Goal: Contribute content: Contribute content

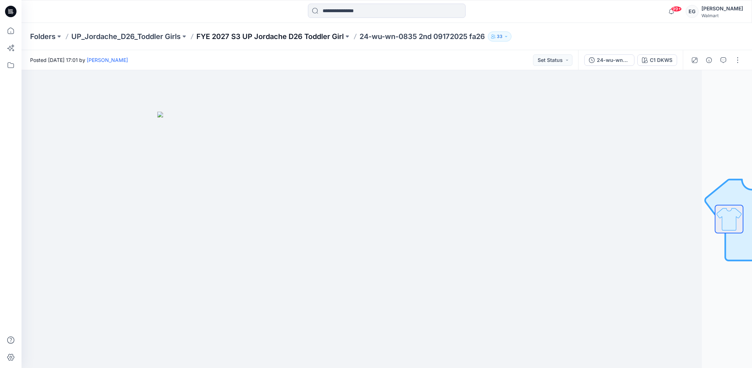
click at [299, 36] on p "FYE 2027 S3 UP Jordache D26 Toddler Girl" at bounding box center [269, 37] width 147 height 10
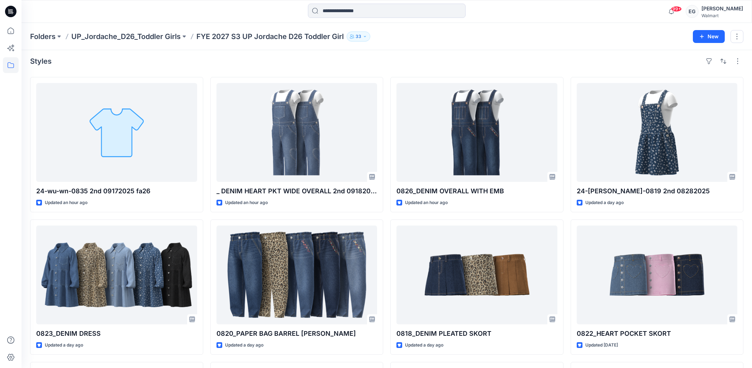
scroll to position [3, 0]
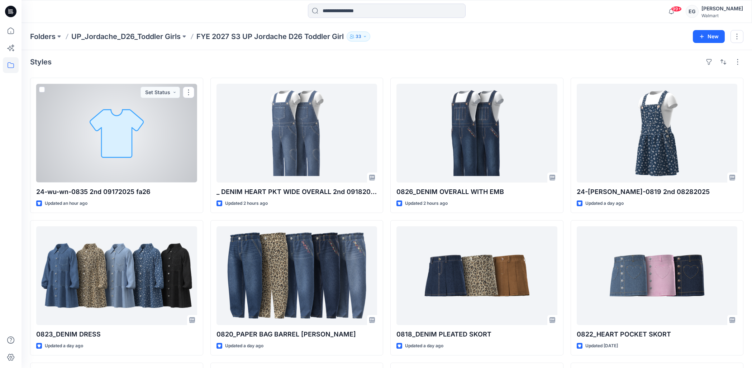
click at [130, 133] on div at bounding box center [116, 133] width 161 height 99
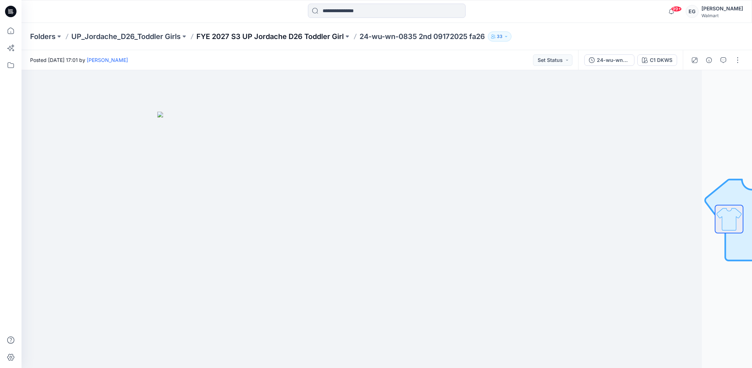
click at [309, 37] on p "FYE 2027 S3 UP Jordache D26 Toddler Girl" at bounding box center [269, 37] width 147 height 10
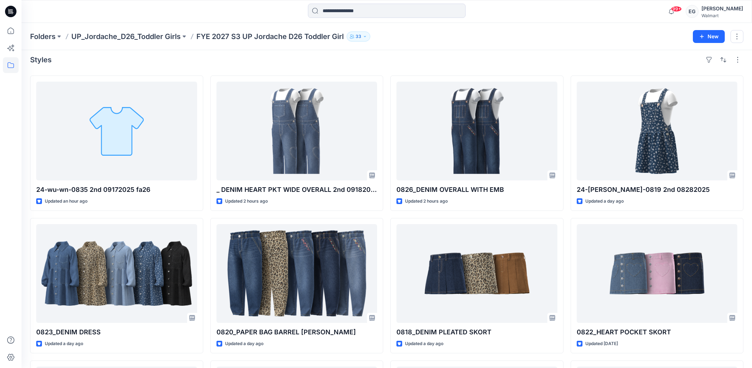
scroll to position [6, 0]
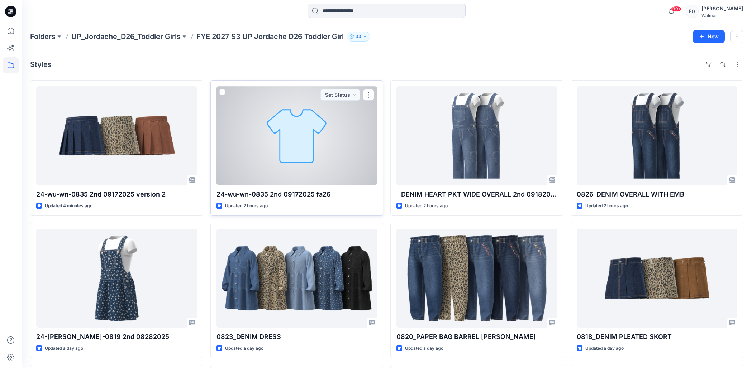
scroll to position [3, 0]
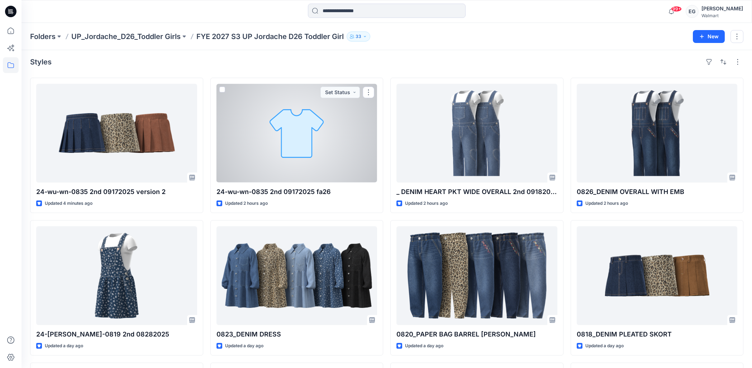
drag, startPoint x: 318, startPoint y: 147, endPoint x: 327, endPoint y: 116, distance: 32.3
click at [318, 147] on div at bounding box center [297, 133] width 161 height 99
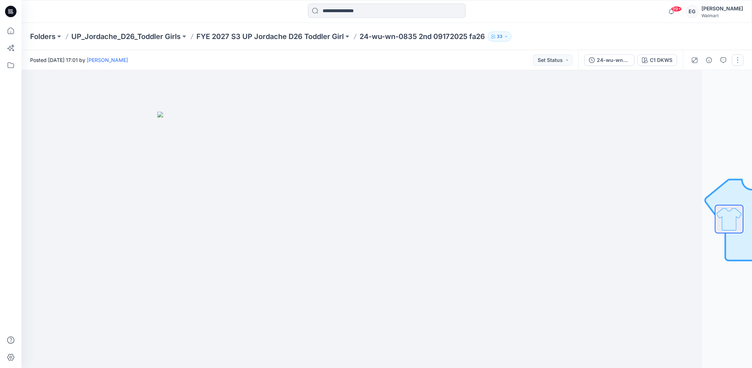
click at [740, 58] on button "button" at bounding box center [737, 59] width 11 height 11
drag, startPoint x: 598, startPoint y: 155, endPoint x: 662, endPoint y: 107, distance: 80.7
click at [598, 153] on div at bounding box center [336, 219] width 731 height 298
click at [735, 59] on button "button" at bounding box center [737, 59] width 11 height 11
click at [711, 94] on button "Edit" at bounding box center [708, 96] width 66 height 13
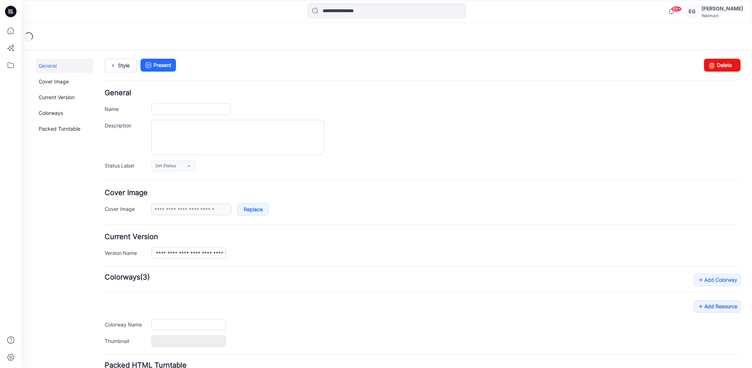
type input "**********"
type input "*******"
type input "**********"
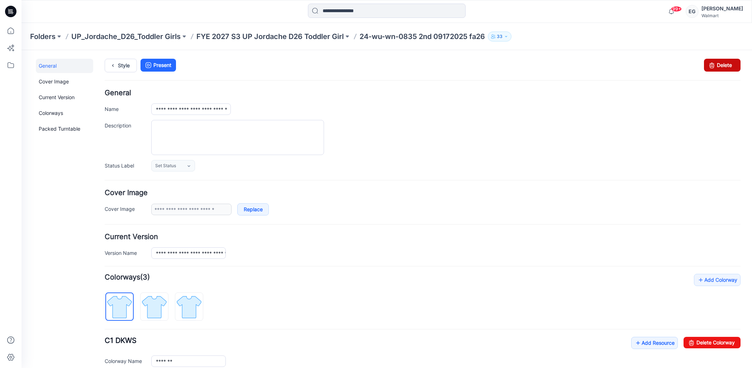
click at [724, 64] on link "Delete" at bounding box center [722, 65] width 37 height 13
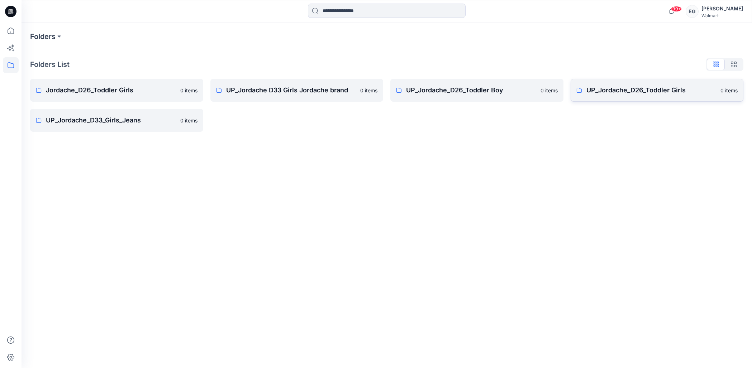
click at [698, 97] on link "UP_Jordache_D26_Toddler Girls 0 items" at bounding box center [657, 90] width 173 height 23
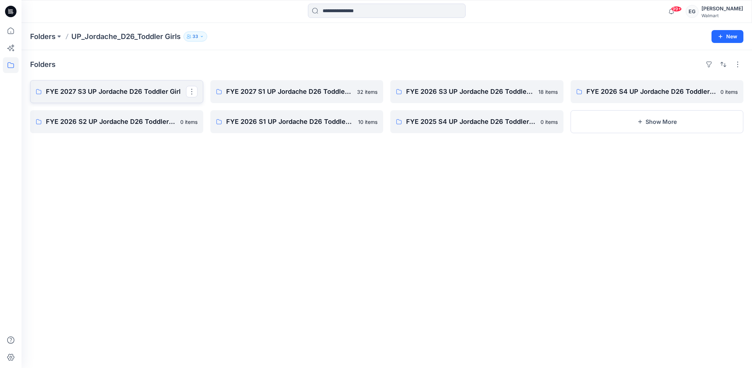
click at [124, 92] on p "FYE 2027 S3 UP Jordache D26 Toddler Girl" at bounding box center [116, 92] width 140 height 10
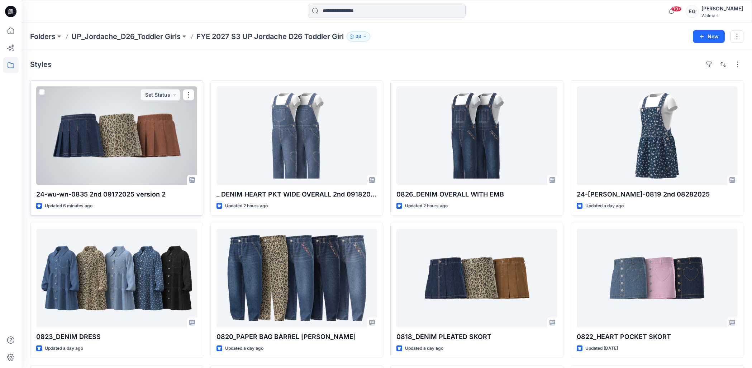
click at [127, 132] on div at bounding box center [116, 135] width 161 height 99
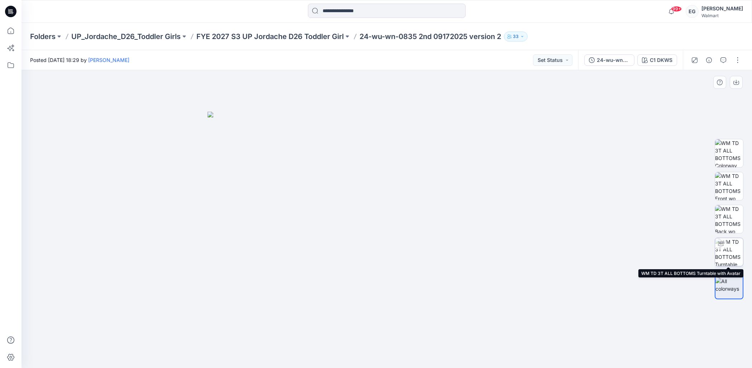
drag, startPoint x: 729, startPoint y: 252, endPoint x: 723, endPoint y: 253, distance: 6.2
click at [729, 252] on img at bounding box center [729, 252] width 28 height 28
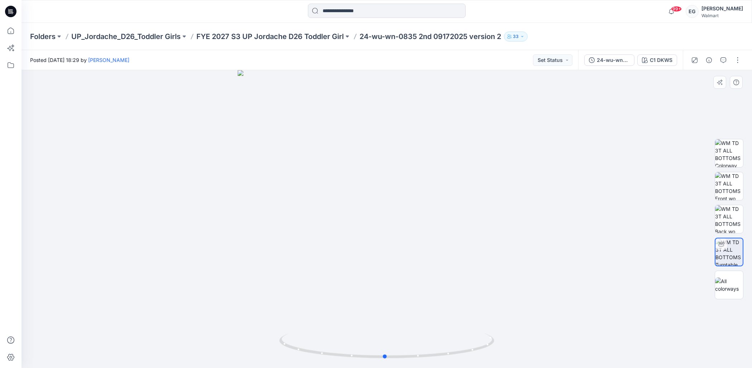
drag, startPoint x: 407, startPoint y: 252, endPoint x: 401, endPoint y: 256, distance: 6.6
click at [401, 256] on div at bounding box center [387, 219] width 731 height 298
click at [724, 62] on icon "button" at bounding box center [723, 60] width 6 height 6
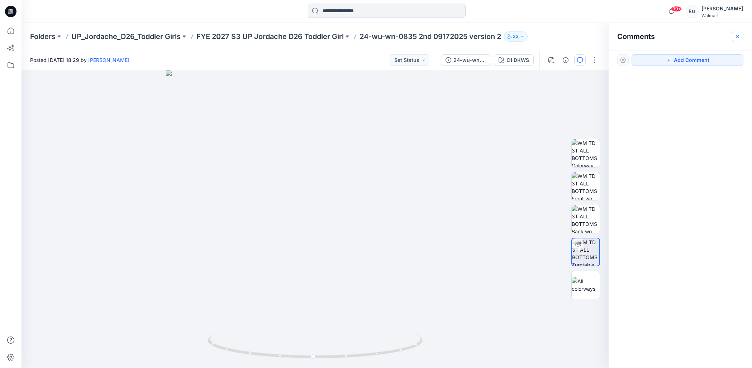
click at [740, 34] on icon "button" at bounding box center [738, 37] width 6 height 6
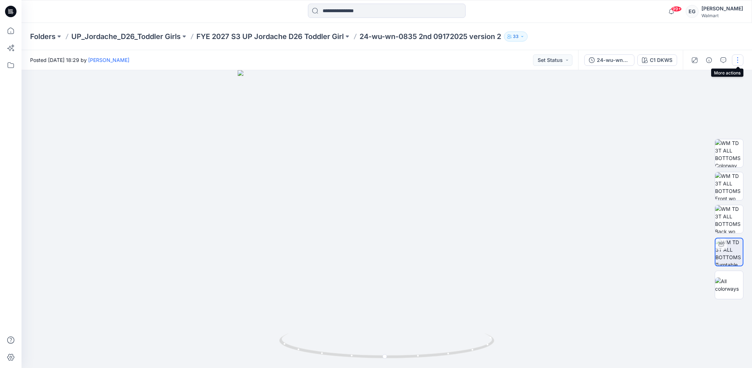
click at [741, 61] on button "button" at bounding box center [737, 59] width 11 height 11
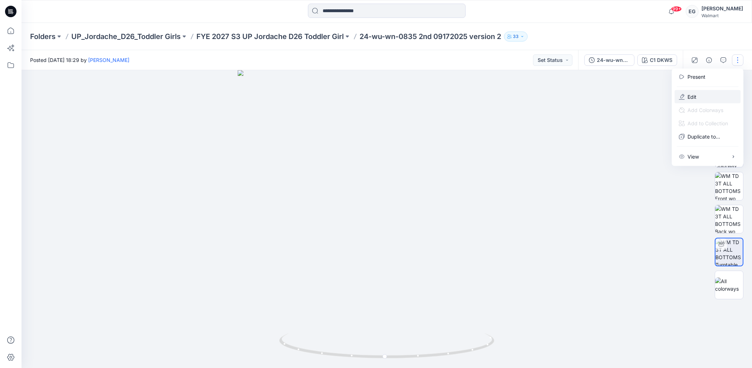
drag, startPoint x: 706, startPoint y: 97, endPoint x: 695, endPoint y: 92, distance: 12.0
click at [706, 97] on button "Edit" at bounding box center [708, 96] width 66 height 13
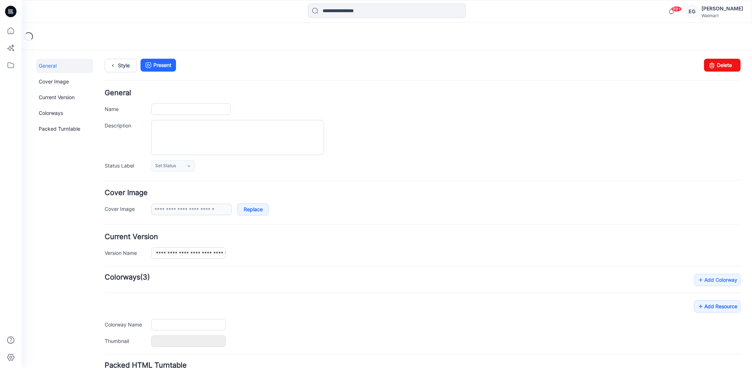
type input "**********"
type input "*******"
type input "**********"
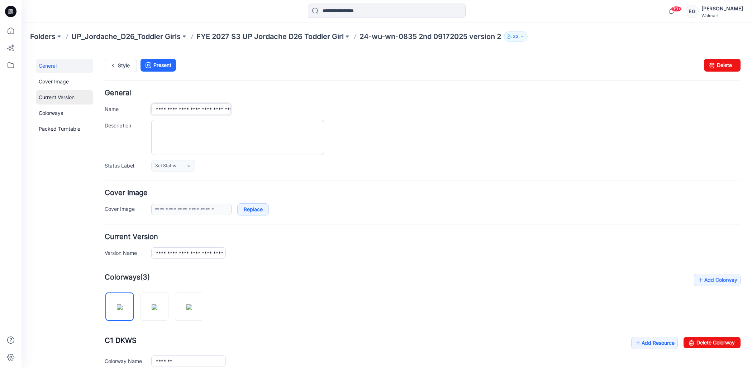
drag, startPoint x: 183, startPoint y: 108, endPoint x: 63, endPoint y: 103, distance: 119.5
click at [63, 103] on div "**********" at bounding box center [383, 297] width 722 height 494
drag, startPoint x: 168, startPoint y: 109, endPoint x: 306, endPoint y: 114, distance: 138.1
click at [308, 114] on div "**********" at bounding box center [445, 109] width 589 height 11
paste input "**********"
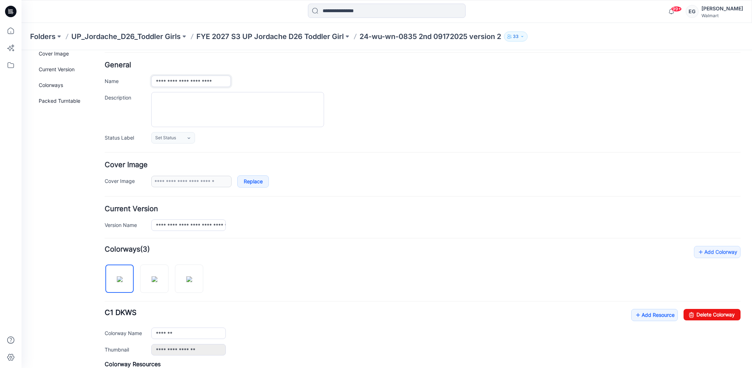
scroll to position [151, 0]
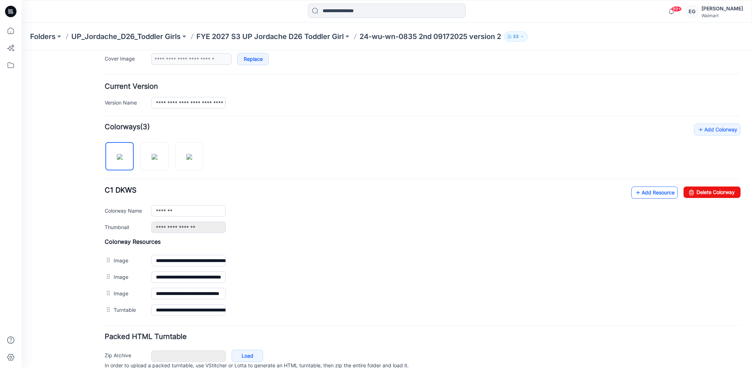
type input "**********"
click at [644, 191] on link "Add Resource" at bounding box center [654, 193] width 47 height 12
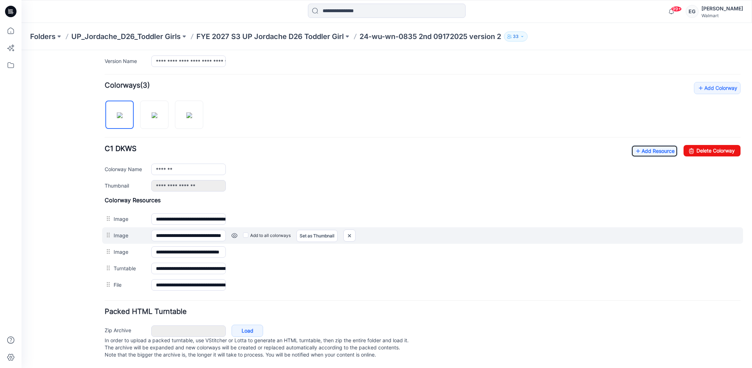
scroll to position [0, 0]
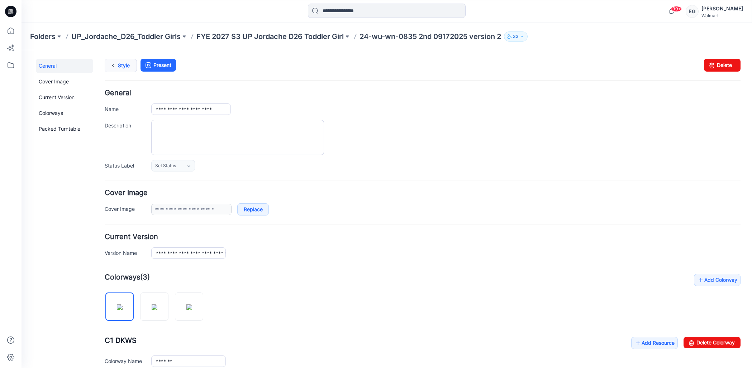
click at [118, 66] on link "Style" at bounding box center [121, 66] width 32 height 14
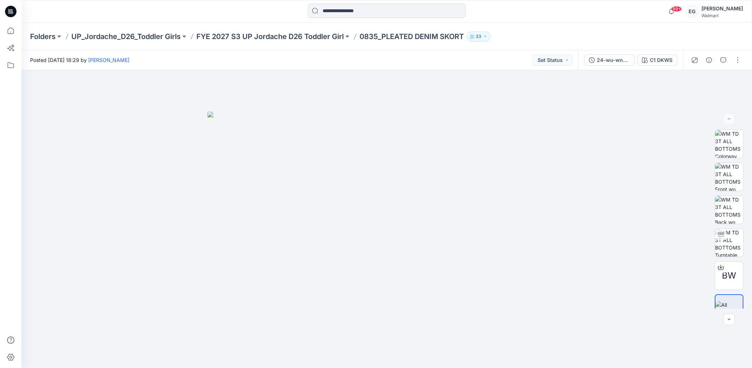
click at [289, 33] on p "FYE 2027 S3 UP Jordache D26 Toddler Girl" at bounding box center [269, 37] width 147 height 10
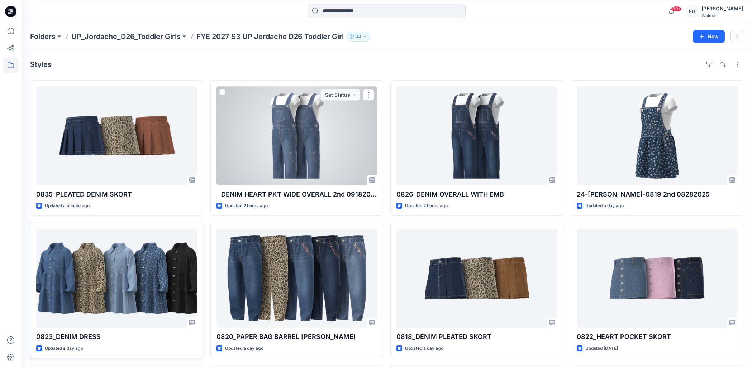
scroll to position [11, 0]
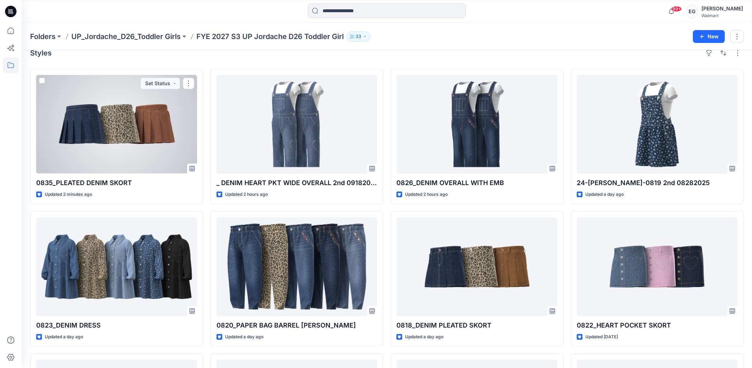
drag, startPoint x: 112, startPoint y: 119, endPoint x: 103, endPoint y: 132, distance: 16.0
click at [111, 119] on div at bounding box center [116, 124] width 161 height 99
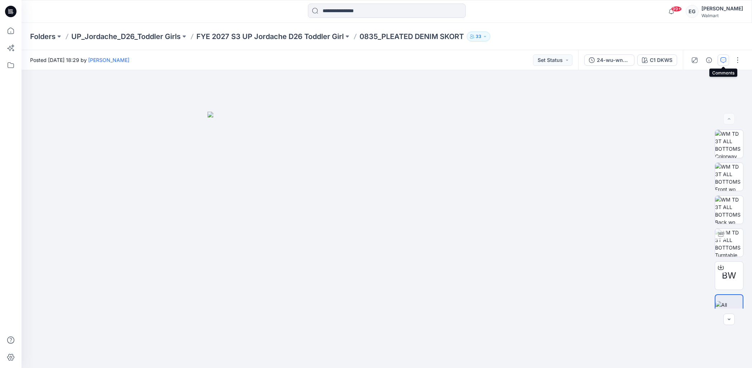
click at [726, 62] on button "button" at bounding box center [723, 59] width 11 height 11
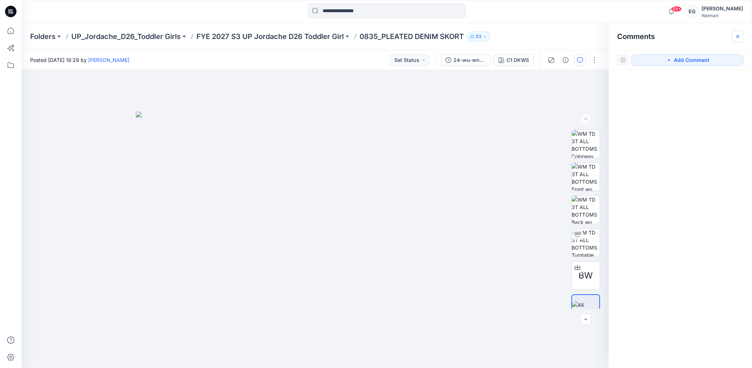
click at [739, 38] on icon "button" at bounding box center [738, 37] width 6 height 6
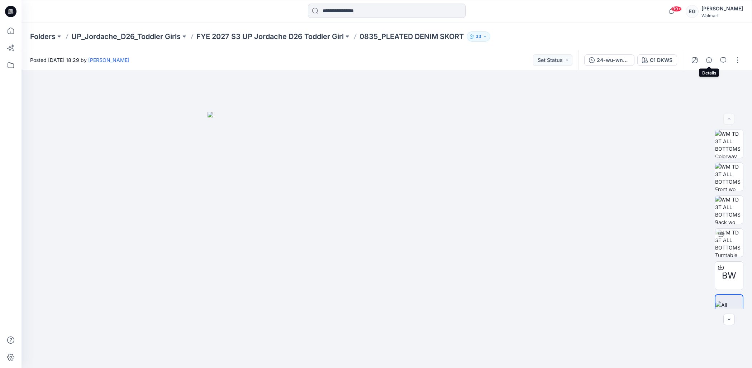
click at [710, 60] on icon "button" at bounding box center [709, 60] width 6 height 6
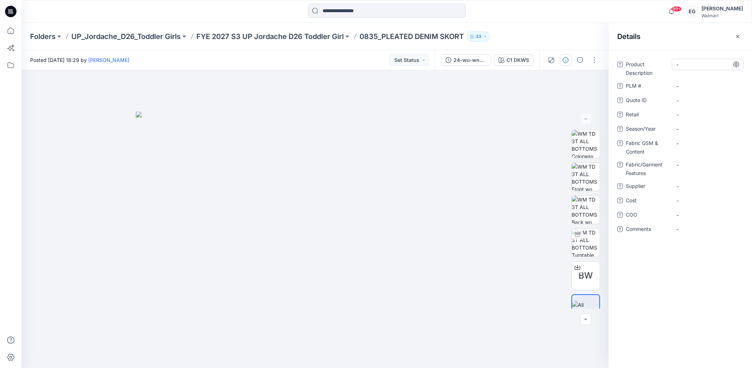
click at [682, 65] on Description "-" at bounding box center [707, 65] width 62 height 8
type textarea "**********"
click at [681, 82] on div "-" at bounding box center [708, 85] width 72 height 11
type textarea "***"
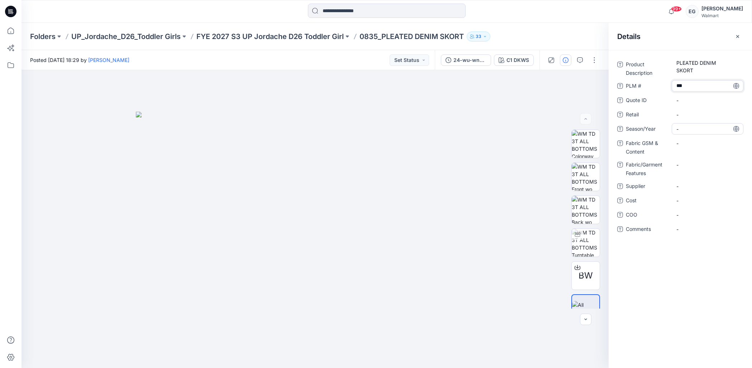
click at [691, 130] on span "-" at bounding box center [707, 129] width 62 height 8
type textarea "*"
type textarea "**********"
click at [677, 143] on Content "-" at bounding box center [707, 144] width 62 height 8
click at [687, 144] on Content "-" at bounding box center [707, 144] width 62 height 8
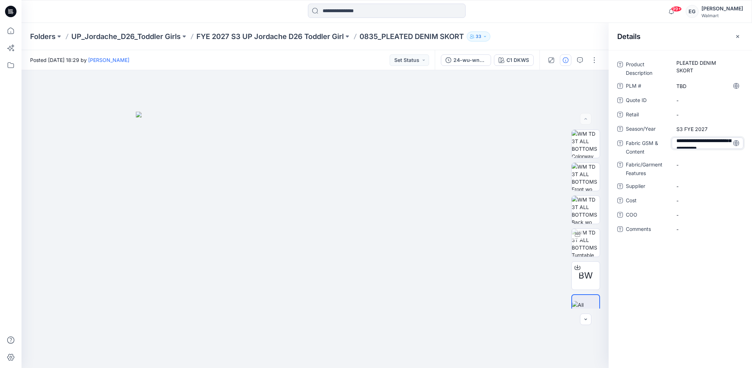
scroll to position [0, 0]
drag, startPoint x: 727, startPoint y: 141, endPoint x: 623, endPoint y: 129, distance: 104.3
click at [623, 129] on div "**********" at bounding box center [680, 151] width 126 height 185
type textarea "**********"
click at [691, 163] on div "Product Description PLEATED DENIM SKORT PLM # TBD Quote ID - Retail - Season/Ye…" at bounding box center [680, 154] width 126 height 190
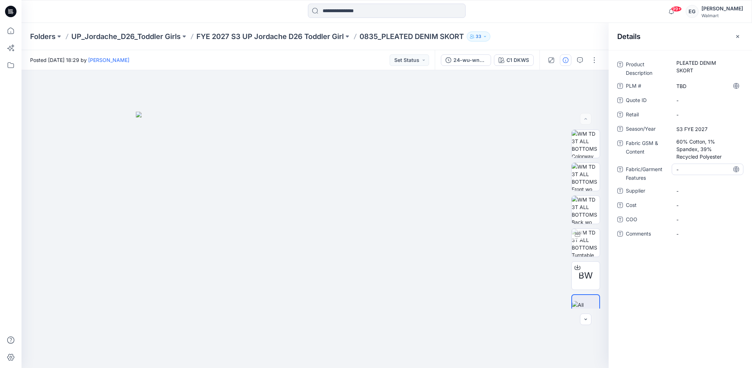
click at [694, 169] on Features "-" at bounding box center [707, 170] width 62 height 8
type textarea "**********"
click at [698, 191] on div "-" at bounding box center [708, 190] width 72 height 11
type textarea "**********"
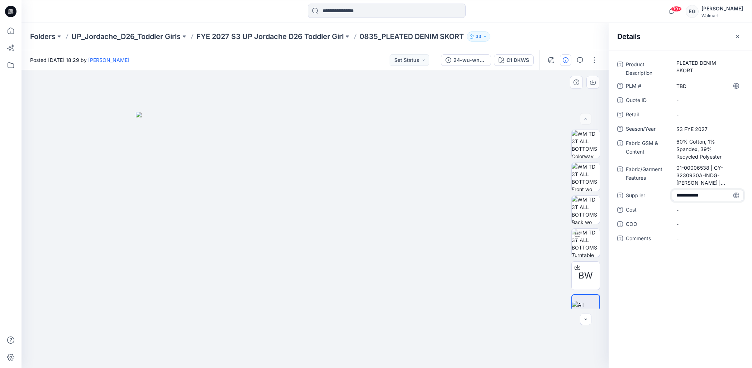
click at [539, 108] on div at bounding box center [315, 219] width 587 height 298
click at [741, 35] on button "button" at bounding box center [737, 36] width 11 height 11
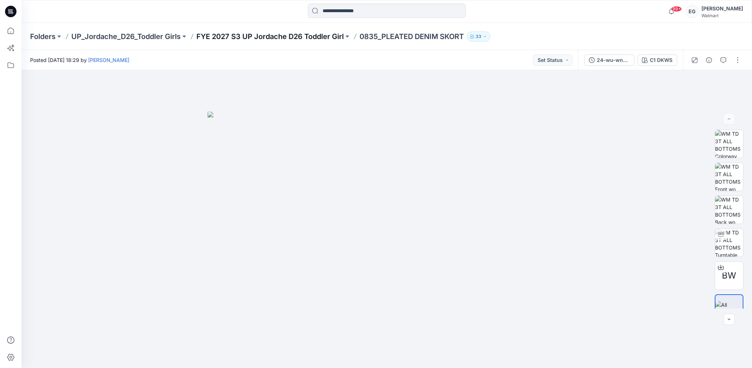
click at [228, 32] on p "FYE 2027 S3 UP Jordache D26 Toddler Girl" at bounding box center [269, 37] width 147 height 10
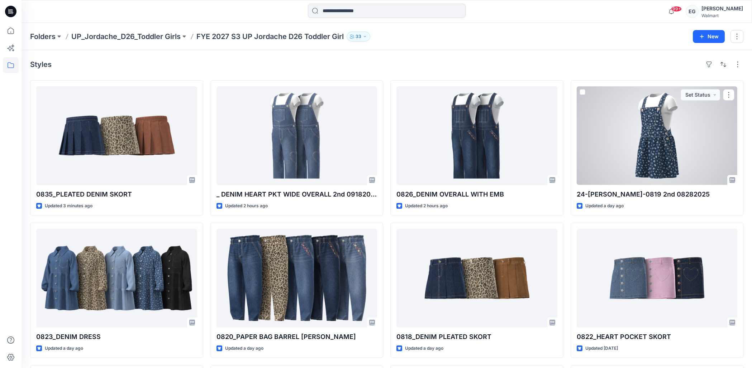
drag, startPoint x: 715, startPoint y: 129, endPoint x: 708, endPoint y: 126, distance: 8.0
click at [715, 129] on div at bounding box center [657, 135] width 161 height 99
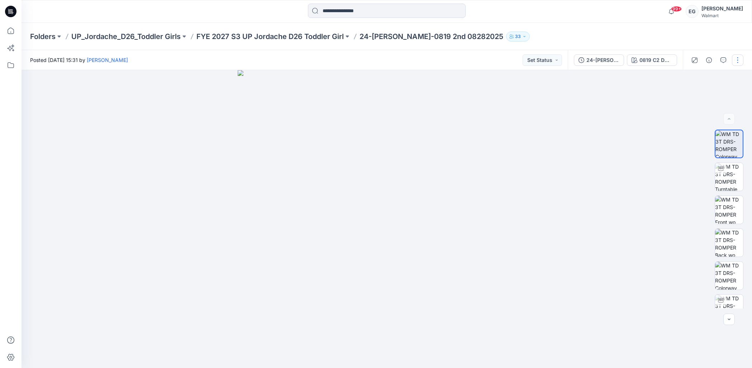
click at [734, 63] on button "button" at bounding box center [737, 59] width 11 height 11
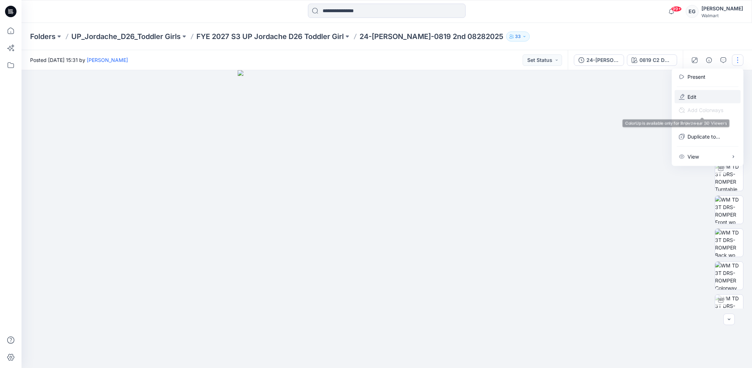
click at [691, 97] on p "Edit" at bounding box center [691, 97] width 9 height 8
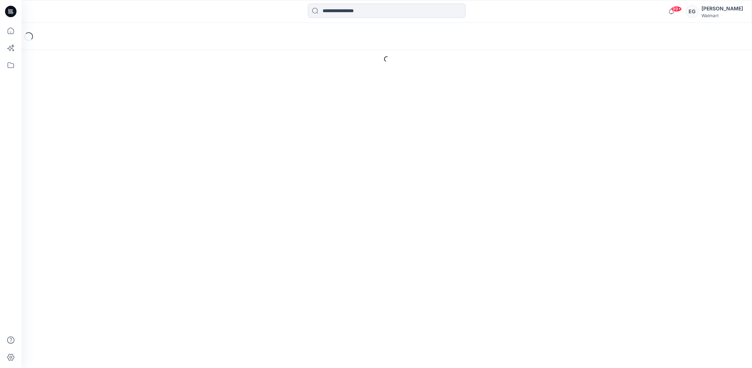
scroll to position [61, 0]
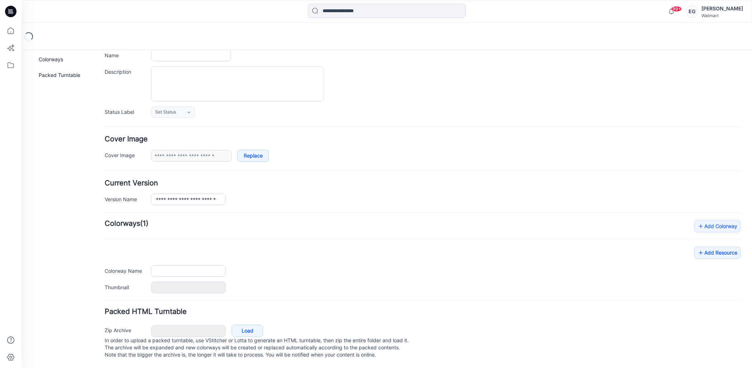
type input "**********"
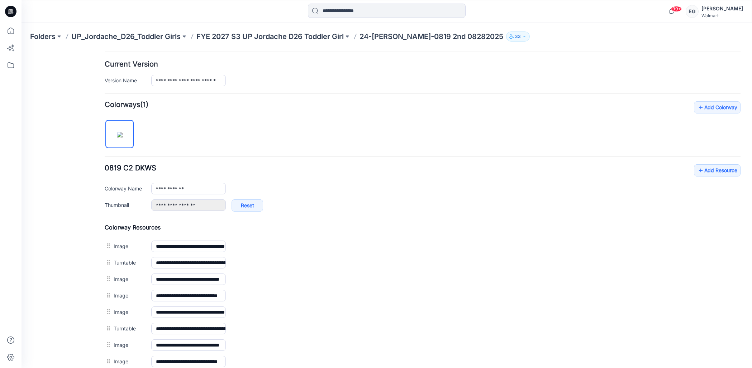
scroll to position [257, 0]
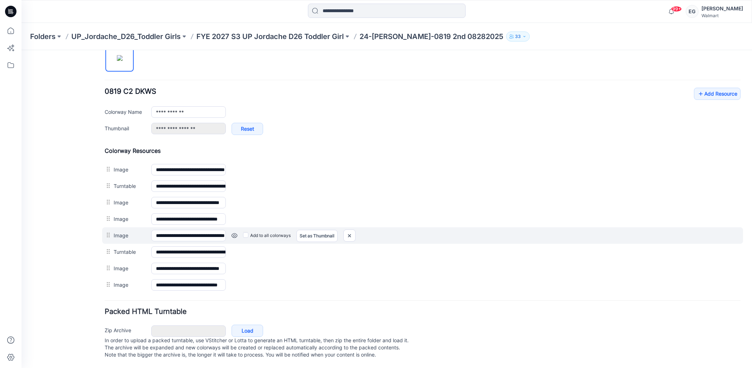
click at [235, 233] on link at bounding box center [235, 236] width 6 height 6
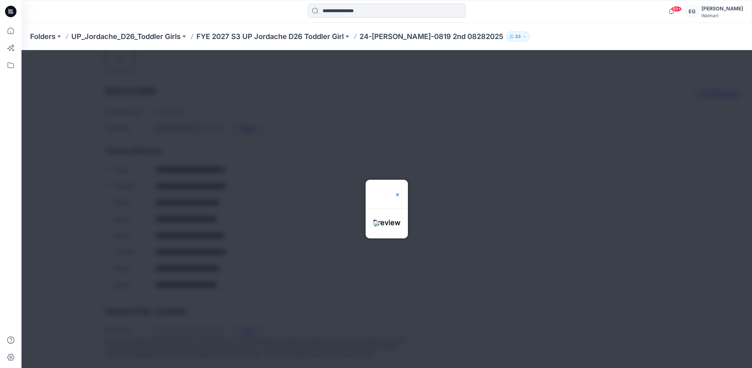
click at [400, 192] on img at bounding box center [398, 195] width 6 height 6
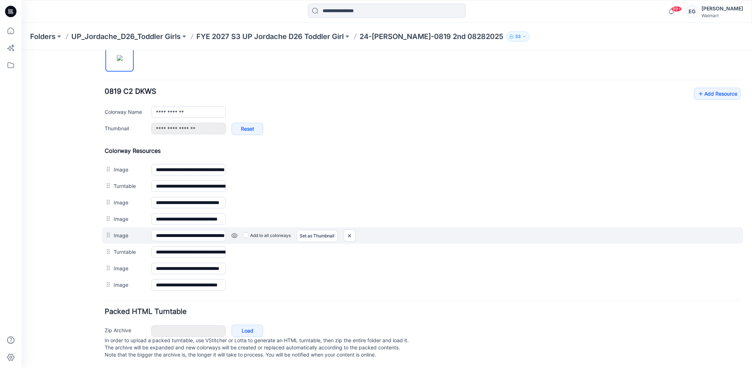
click at [105, 230] on div at bounding box center [109, 235] width 9 height 11
click at [106, 230] on div at bounding box center [109, 235] width 9 height 11
click at [354, 230] on img at bounding box center [349, 236] width 11 height 12
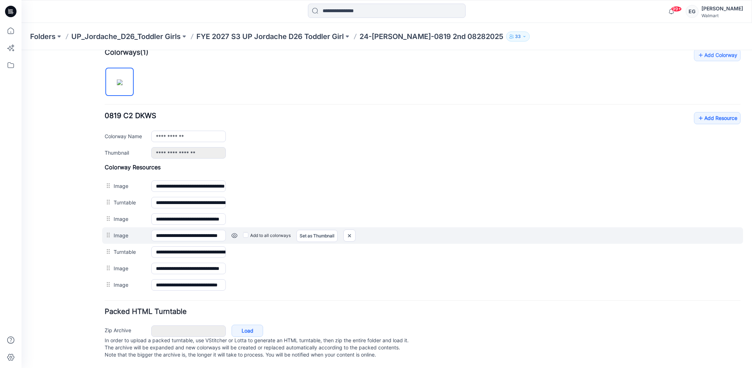
scroll to position [233, 0]
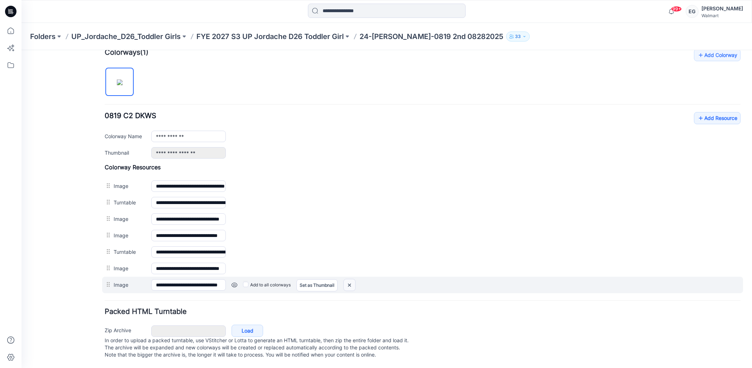
click at [349, 280] on img at bounding box center [349, 286] width 11 height 12
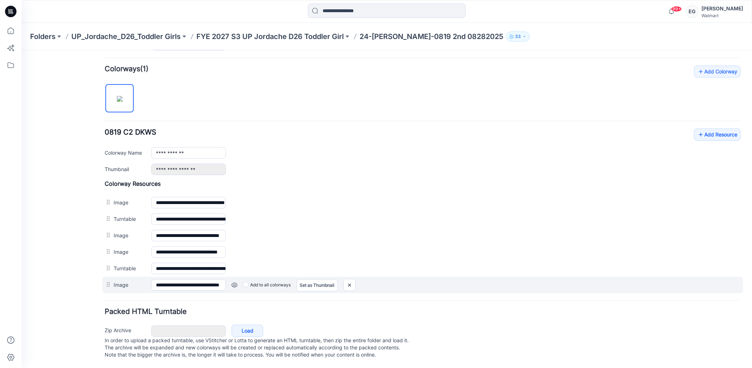
scroll to position [216, 0]
click at [350, 280] on img at bounding box center [349, 286] width 11 height 12
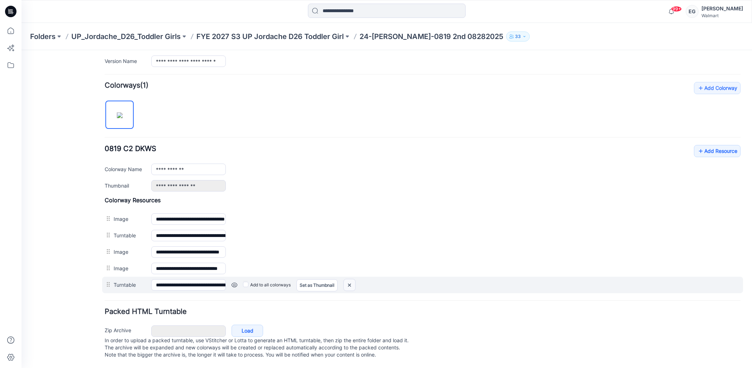
click at [350, 280] on img at bounding box center [349, 286] width 11 height 12
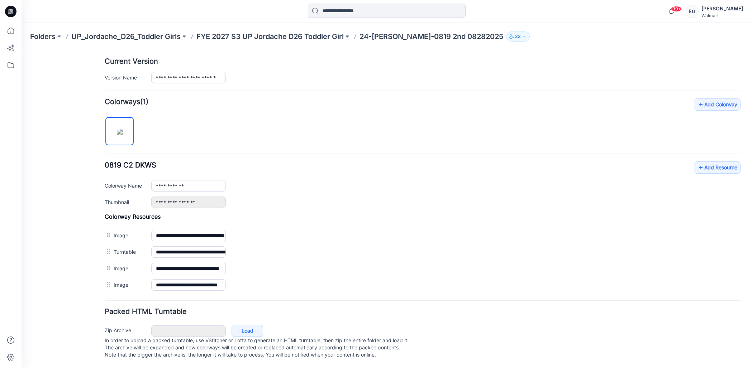
scroll to position [183, 0]
click at [303, 35] on p "FYE 2027 S3 UP Jordache D26 Toddler Girl" at bounding box center [269, 37] width 147 height 10
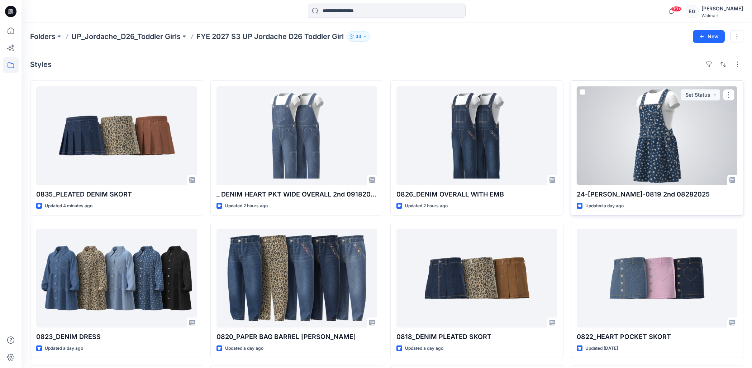
click at [634, 148] on div at bounding box center [657, 135] width 161 height 99
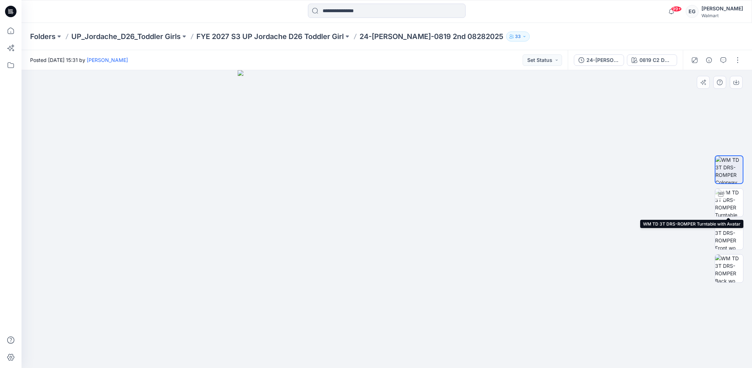
drag, startPoint x: 737, startPoint y: 201, endPoint x: 738, endPoint y: 220, distance: 18.7
click at [737, 201] on img at bounding box center [729, 203] width 28 height 28
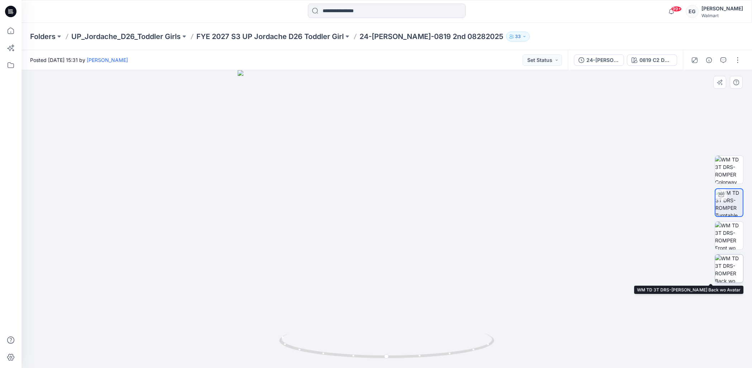
click at [733, 256] on img at bounding box center [729, 269] width 28 height 28
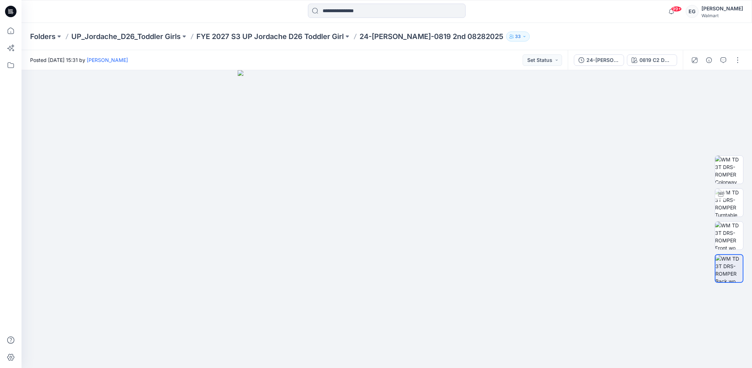
click at [297, 42] on div "Folders UP_Jordache_D26_Toddler Girls FYE 2027 S3 UP Jordache D26 Toddler Girl …" at bounding box center [387, 36] width 731 height 27
click at [297, 39] on p "FYE 2027 S3 UP Jordache D26 Toddler Girl" at bounding box center [269, 37] width 147 height 10
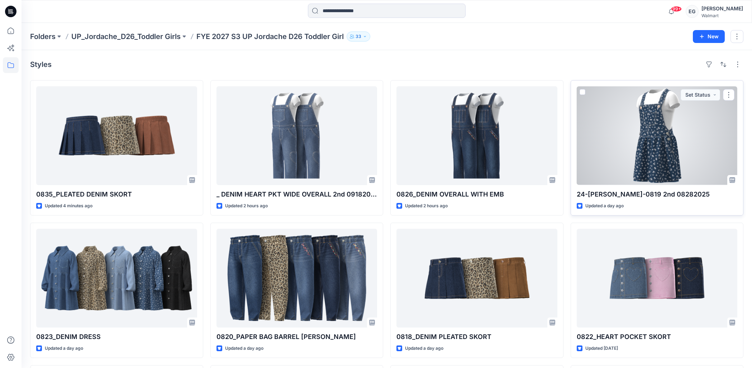
click at [658, 144] on div at bounding box center [657, 135] width 161 height 99
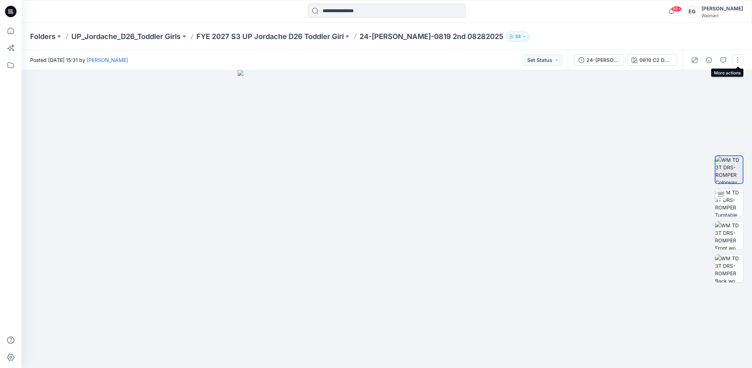
click at [741, 60] on button "button" at bounding box center [737, 59] width 11 height 11
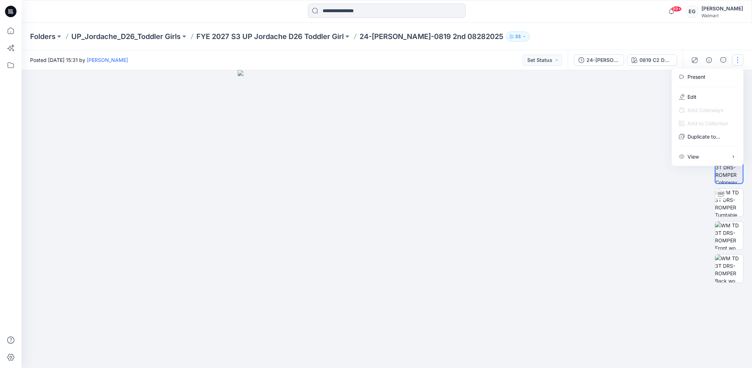
click at [433, 219] on img at bounding box center [387, 219] width 298 height 298
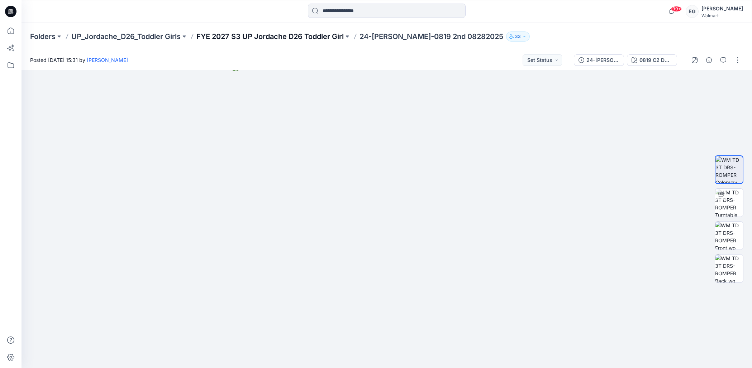
click at [219, 37] on p "FYE 2027 S3 UP Jordache D26 Toddler Girl" at bounding box center [269, 37] width 147 height 10
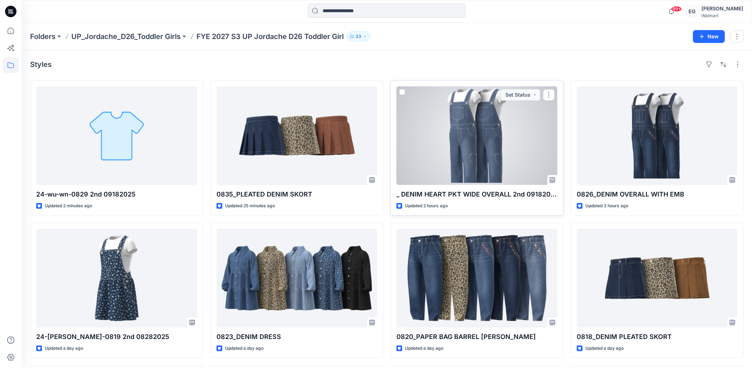
click at [496, 152] on div at bounding box center [476, 135] width 161 height 99
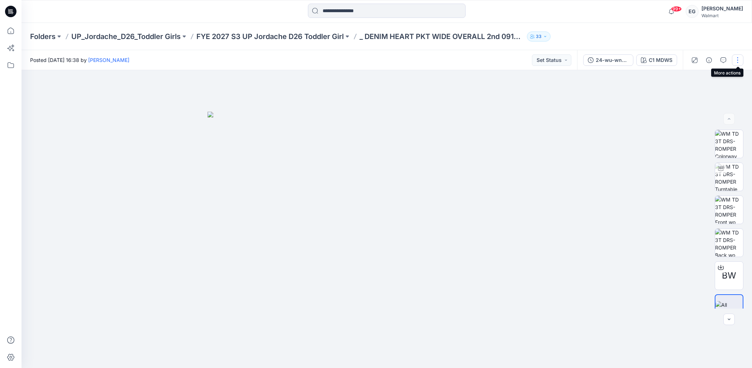
click at [736, 61] on button "button" at bounding box center [737, 59] width 11 height 11
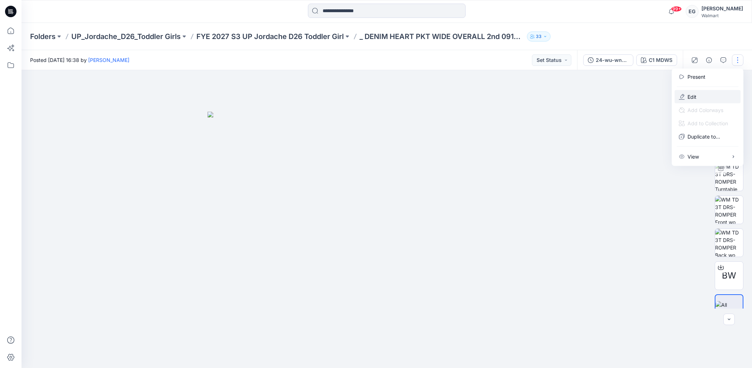
click at [705, 94] on button "Edit" at bounding box center [708, 96] width 66 height 13
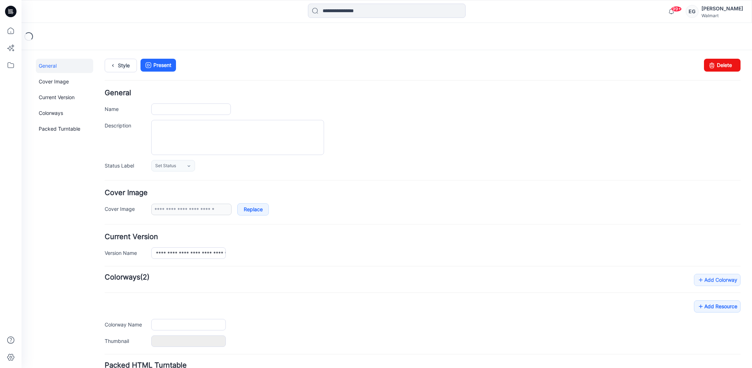
type input "**********"
type input "*******"
type input "**********"
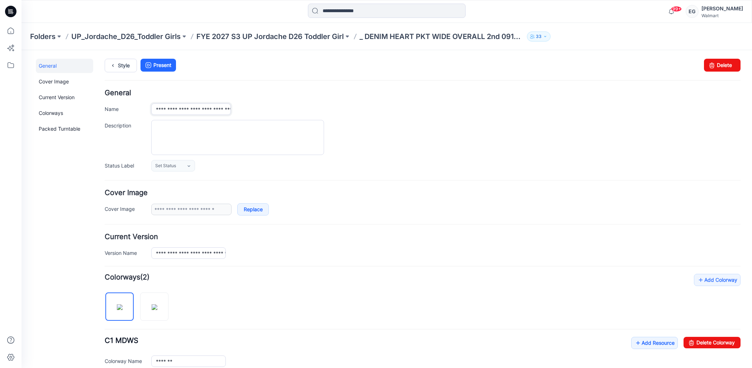
click at [154, 110] on input "**********" at bounding box center [191, 109] width 80 height 11
drag, startPoint x: 235, startPoint y: 112, endPoint x: 279, endPoint y: 108, distance: 43.9
click at [312, 109] on div "**********" at bounding box center [445, 109] width 589 height 11
drag, startPoint x: 200, startPoint y: 111, endPoint x: 192, endPoint y: 110, distance: 8.0
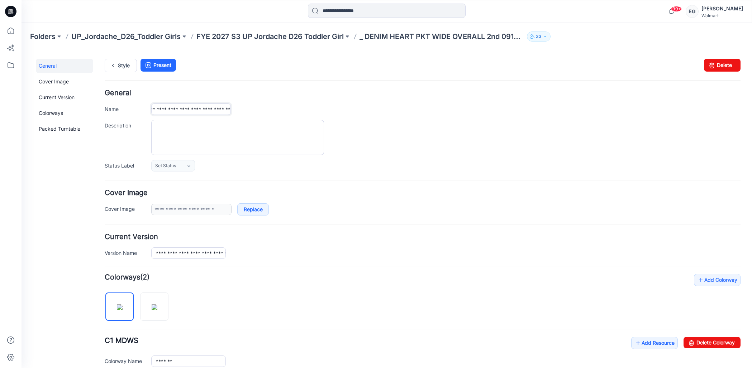
click at [200, 111] on input "**********" at bounding box center [191, 109] width 80 height 11
drag, startPoint x: 180, startPoint y: 110, endPoint x: 318, endPoint y: 113, distance: 138.4
click at [300, 115] on div "**********" at bounding box center [423, 131] width 636 height 82
type input "**********"
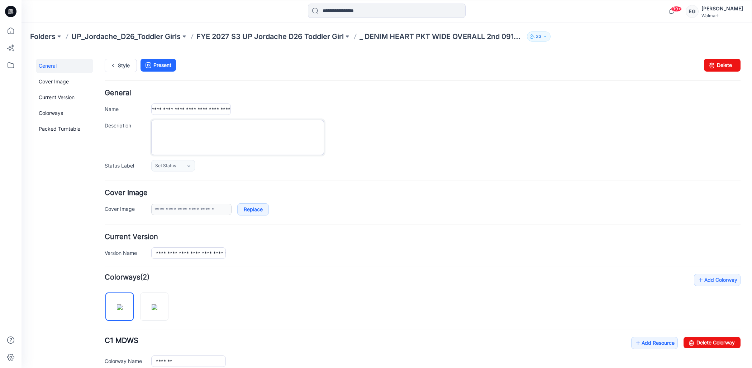
drag, startPoint x: 306, startPoint y: 140, endPoint x: 243, endPoint y: 124, distance: 65.7
click at [306, 140] on textarea "Description" at bounding box center [237, 137] width 173 height 35
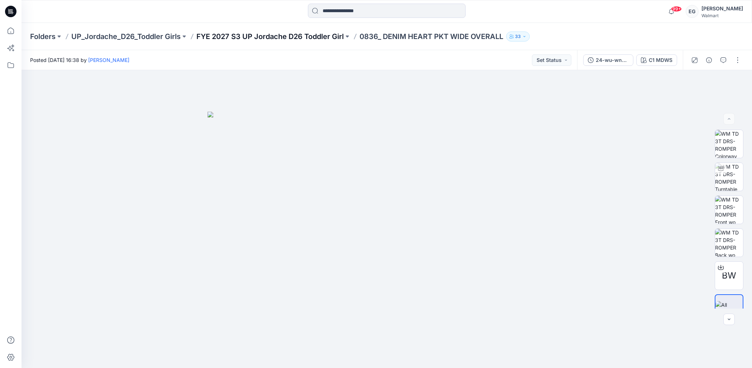
click at [305, 37] on p "FYE 2027 S3 UP Jordache D26 Toddler Girl" at bounding box center [269, 37] width 147 height 10
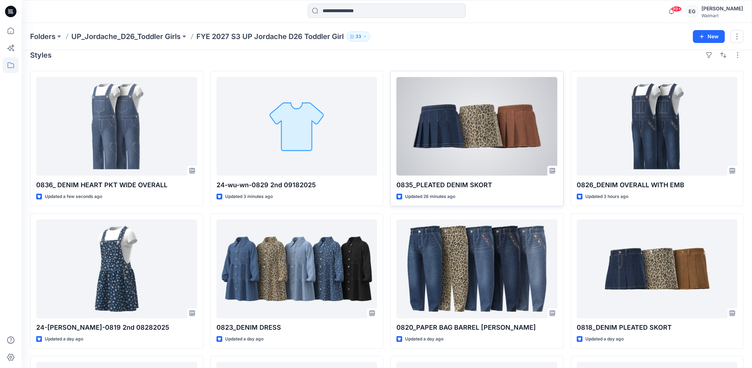
scroll to position [8, 0]
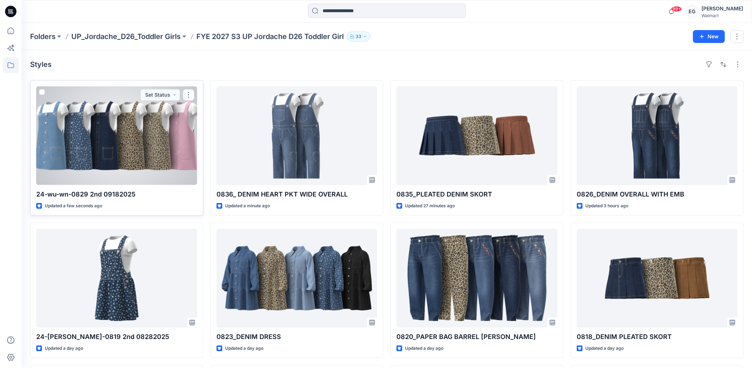
click at [135, 134] on div at bounding box center [116, 135] width 161 height 99
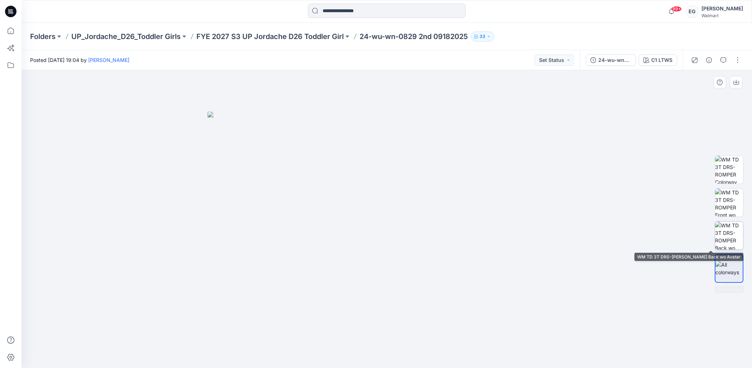
click at [731, 237] on img at bounding box center [729, 236] width 28 height 28
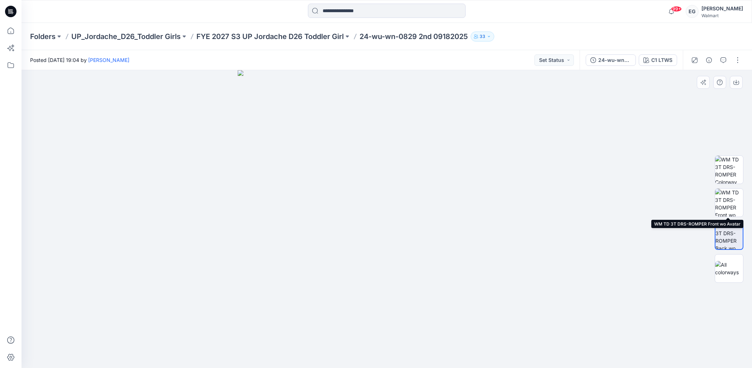
click at [732, 191] on img at bounding box center [729, 203] width 28 height 28
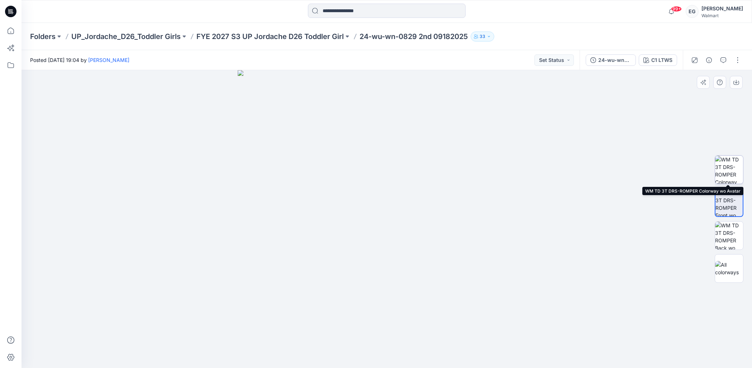
drag, startPoint x: 728, startPoint y: 171, endPoint x: 712, endPoint y: 135, distance: 38.5
click at [727, 171] on img at bounding box center [729, 170] width 28 height 28
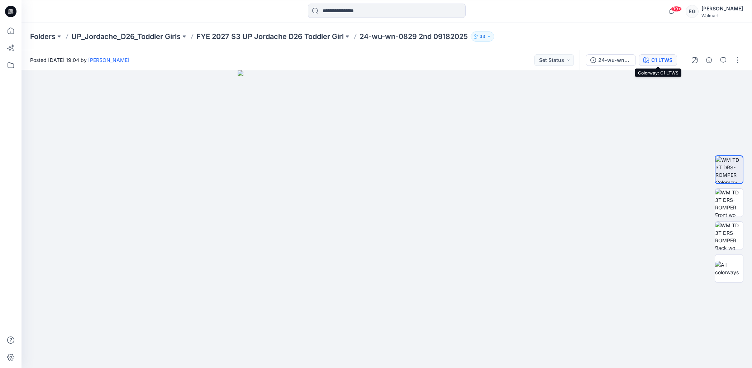
click at [657, 58] on div "C1 LTWS" at bounding box center [661, 60] width 21 height 8
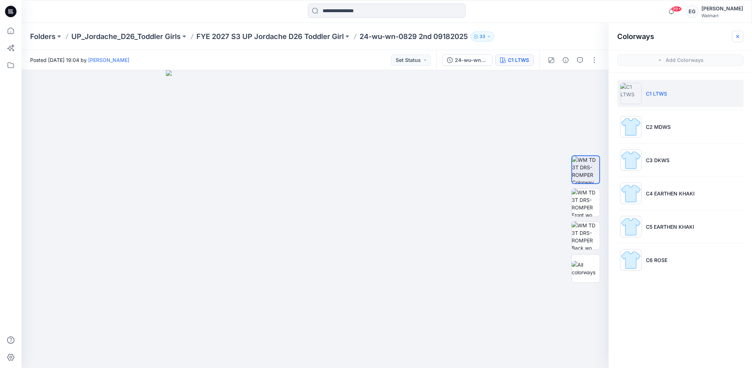
click at [740, 34] on icon "button" at bounding box center [738, 37] width 6 height 6
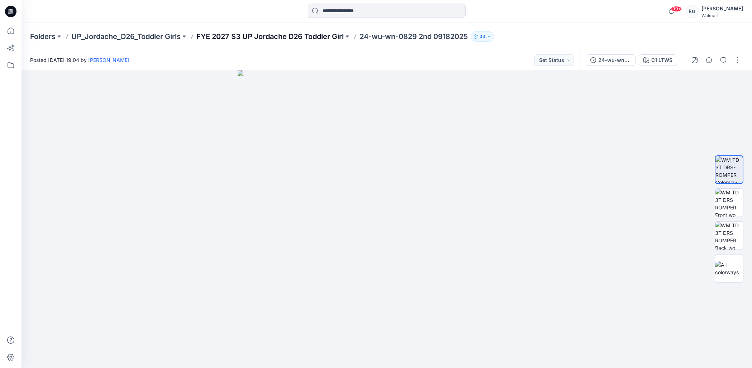
click at [302, 34] on p "FYE 2027 S3 UP Jordache D26 Toddler Girl" at bounding box center [269, 37] width 147 height 10
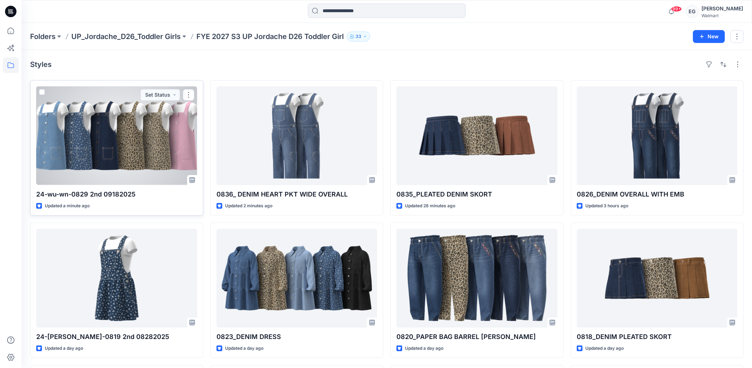
scroll to position [1, 0]
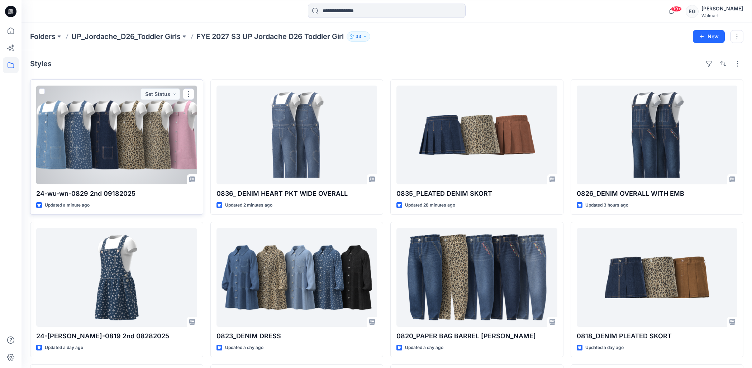
click at [161, 152] on div at bounding box center [116, 135] width 161 height 99
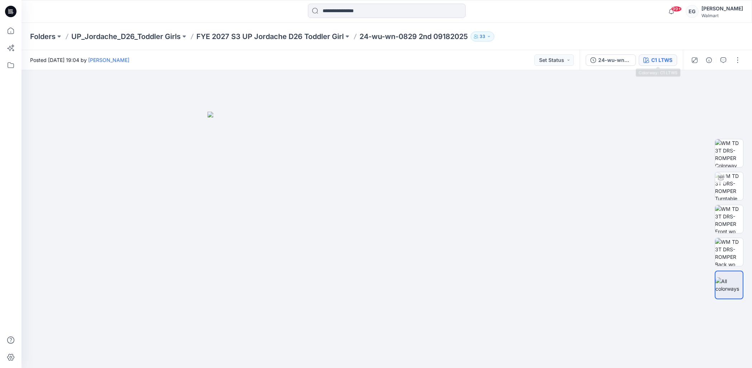
click at [660, 60] on div "C1 LTWS" at bounding box center [661, 60] width 21 height 8
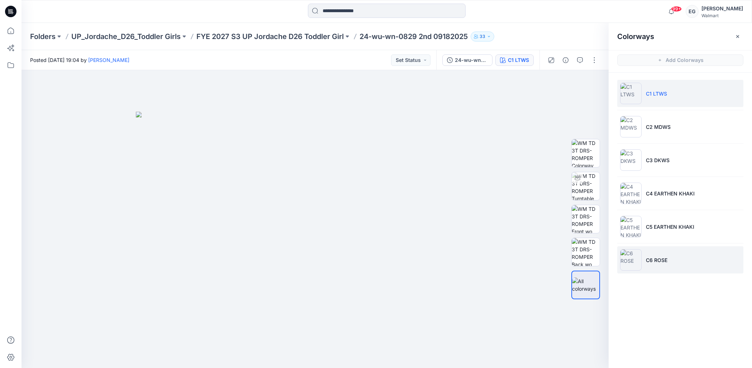
click at [690, 260] on li "C6 ROSE" at bounding box center [680, 260] width 126 height 27
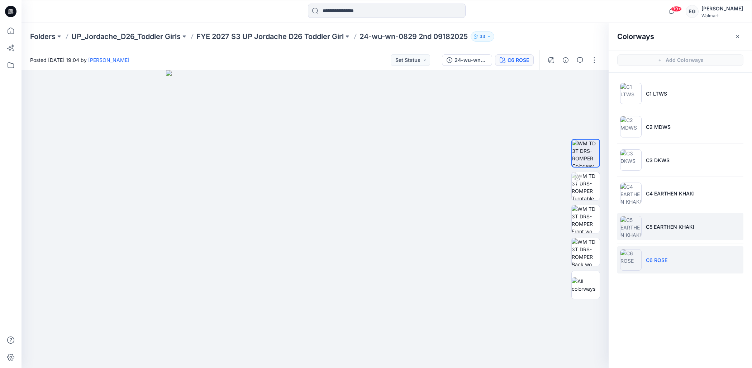
click at [687, 233] on li "C5 EARTHEN KHAKI" at bounding box center [680, 226] width 126 height 27
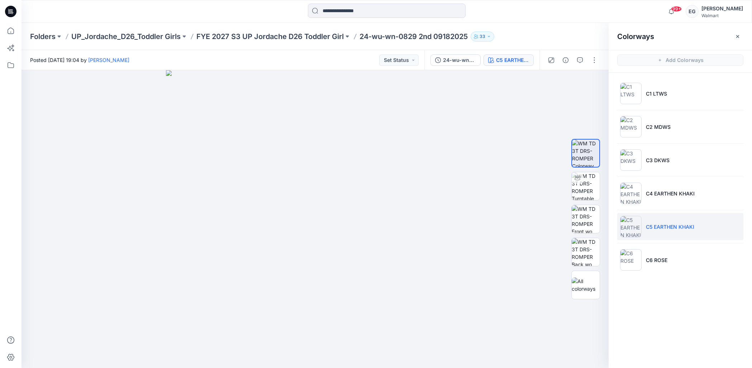
click at [376, 32] on p "24-wu-wn-0829 2nd 09182025" at bounding box center [414, 37] width 108 height 10
click at [378, 35] on p "24-wu-wn-0829 2nd 09182025" at bounding box center [414, 37] width 108 height 10
click at [737, 35] on icon "button" at bounding box center [737, 36] width 3 height 3
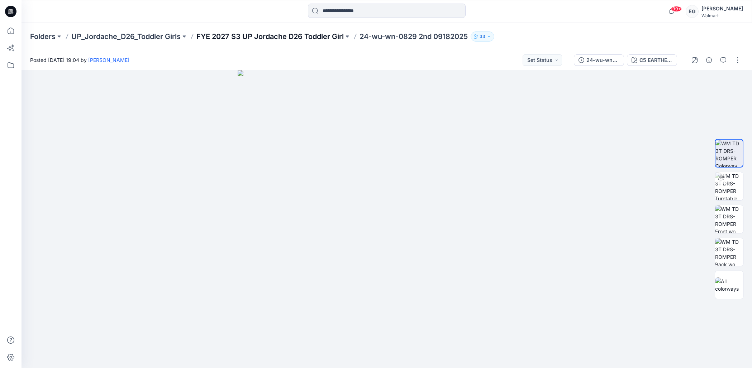
click at [321, 38] on p "FYE 2027 S3 UP Jordache D26 Toddler Girl" at bounding box center [269, 37] width 147 height 10
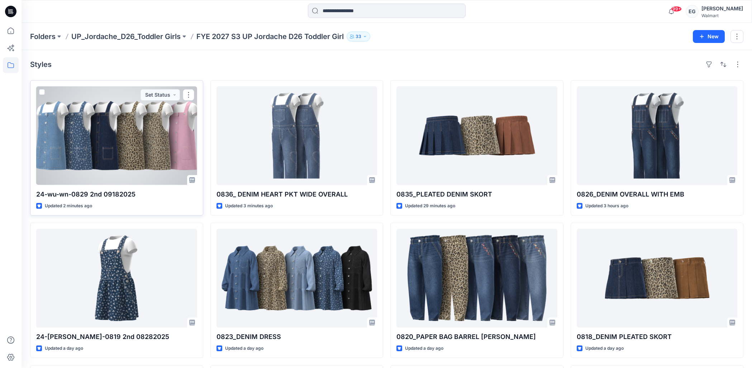
click at [161, 154] on div at bounding box center [116, 135] width 161 height 99
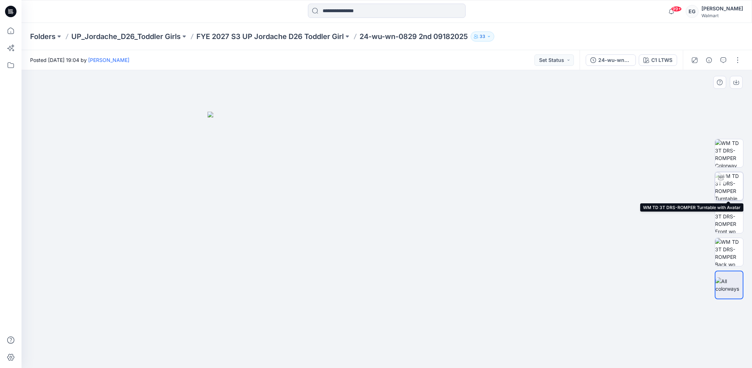
click at [737, 188] on img at bounding box center [729, 186] width 28 height 28
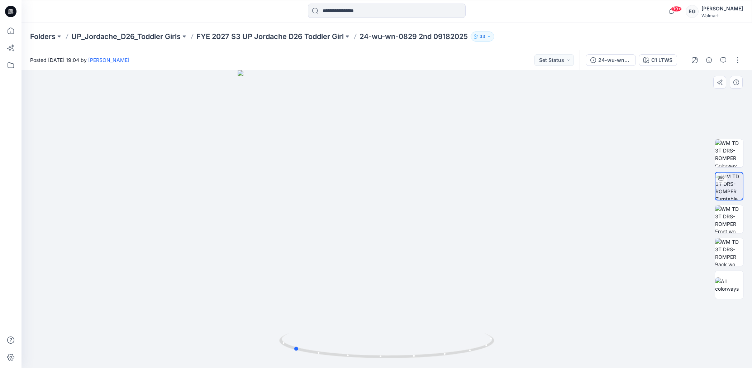
drag, startPoint x: 441, startPoint y: 219, endPoint x: 528, endPoint y: 220, distance: 87.5
click at [528, 220] on div at bounding box center [387, 219] width 731 height 298
click at [662, 63] on div "C1 LTWS" at bounding box center [661, 60] width 21 height 8
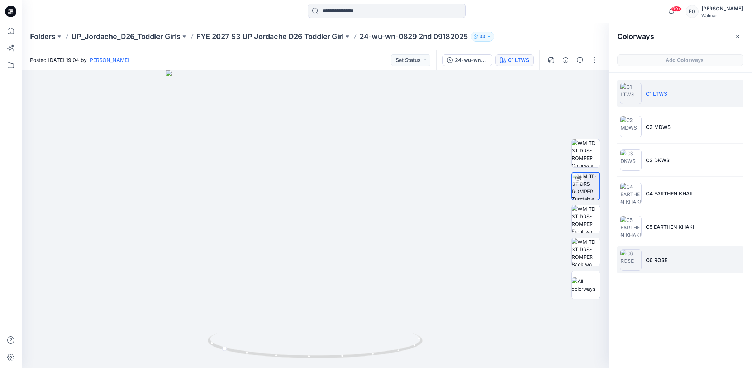
click at [660, 257] on p "C6 ROSE" at bounding box center [657, 261] width 22 height 8
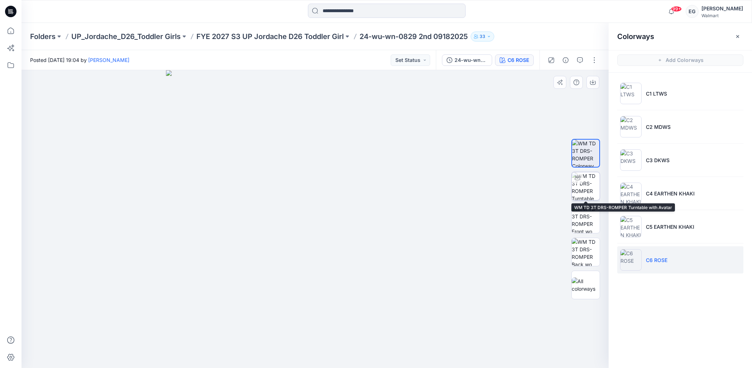
drag, startPoint x: 590, startPoint y: 193, endPoint x: 575, endPoint y: 199, distance: 15.8
click at [590, 193] on img at bounding box center [586, 186] width 28 height 28
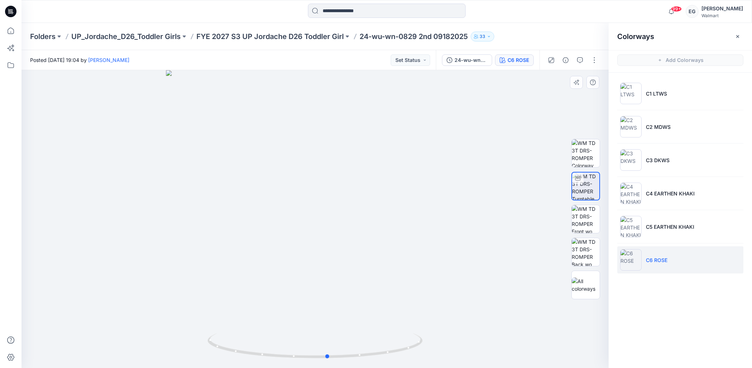
drag, startPoint x: 323, startPoint y: 233, endPoint x: 336, endPoint y: 231, distance: 13.0
click at [336, 231] on div at bounding box center [315, 219] width 587 height 298
click at [670, 157] on li "C3 DKWS" at bounding box center [680, 160] width 126 height 27
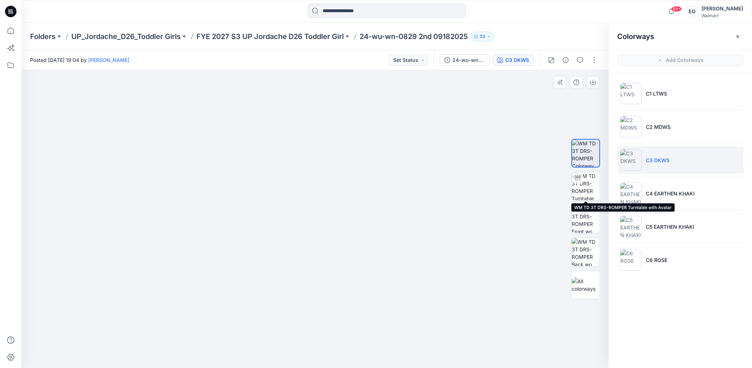
drag, startPoint x: 584, startPoint y: 185, endPoint x: 570, endPoint y: 192, distance: 15.2
click at [584, 185] on img at bounding box center [586, 186] width 28 height 28
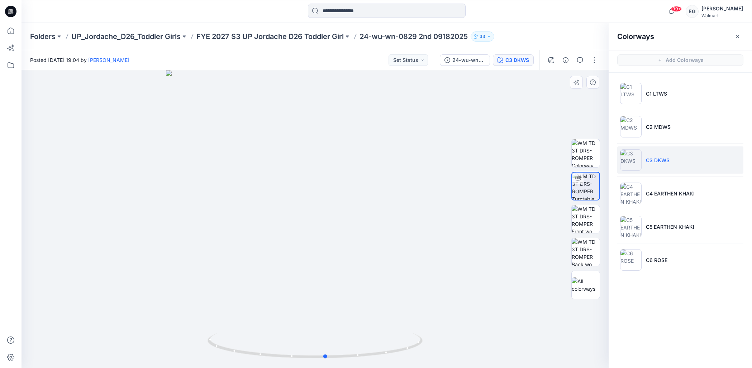
drag, startPoint x: 337, startPoint y: 258, endPoint x: 348, endPoint y: 259, distance: 10.8
click at [348, 259] on div at bounding box center [315, 219] width 587 height 298
drag, startPoint x: 343, startPoint y: 262, endPoint x: 541, endPoint y: 245, distance: 198.6
click at [541, 245] on div at bounding box center [315, 219] width 587 height 298
drag, startPoint x: 695, startPoint y: 97, endPoint x: 596, endPoint y: 153, distance: 113.8
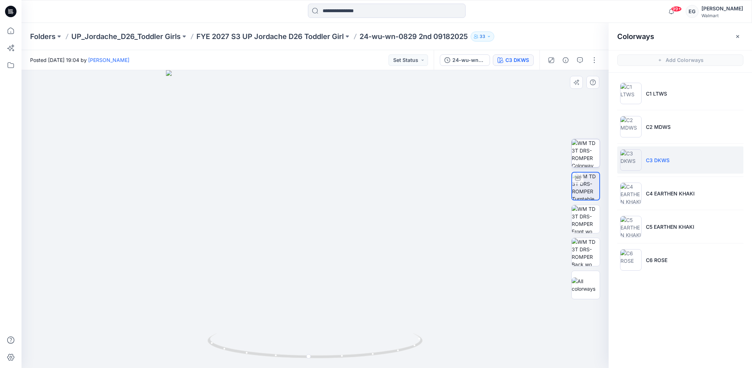
click at [694, 97] on li "C1 LTWS" at bounding box center [680, 93] width 126 height 27
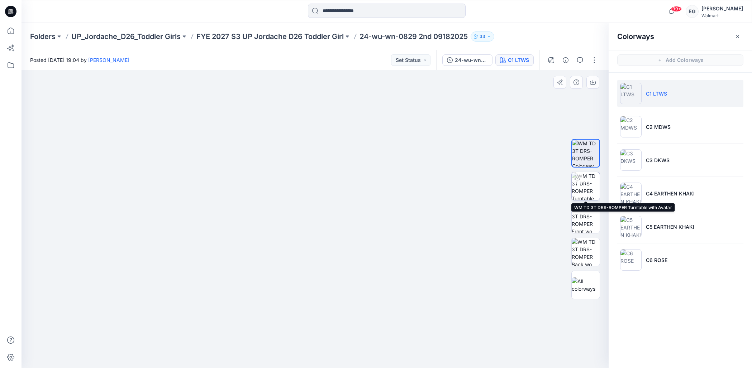
click at [593, 181] on img at bounding box center [586, 186] width 28 height 28
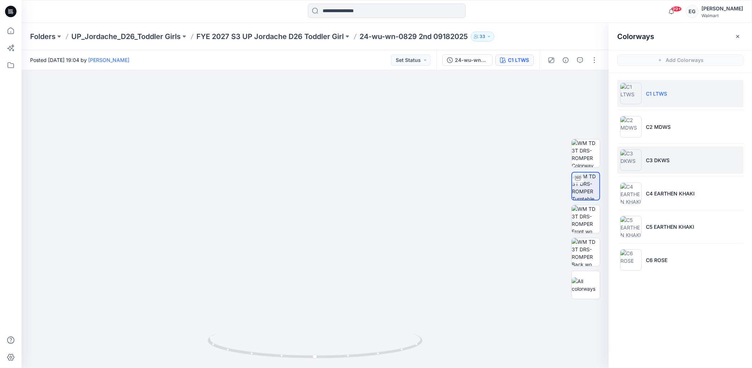
click at [666, 154] on li "C3 DKWS" at bounding box center [680, 160] width 126 height 27
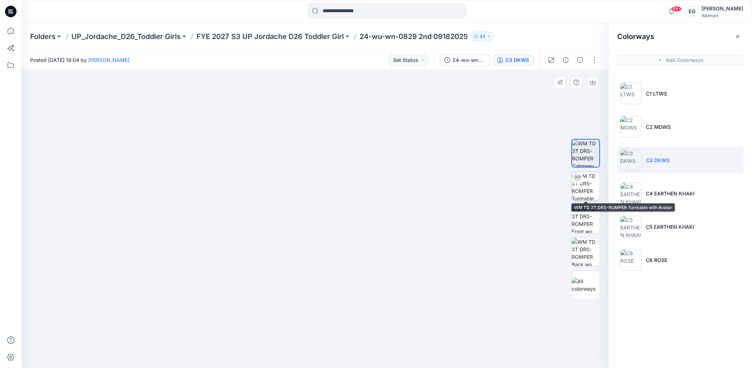
click at [591, 191] on img at bounding box center [586, 186] width 28 height 28
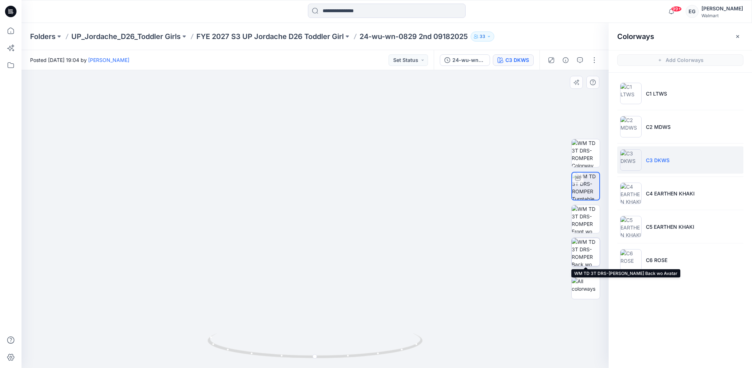
click at [590, 249] on img at bounding box center [586, 252] width 28 height 28
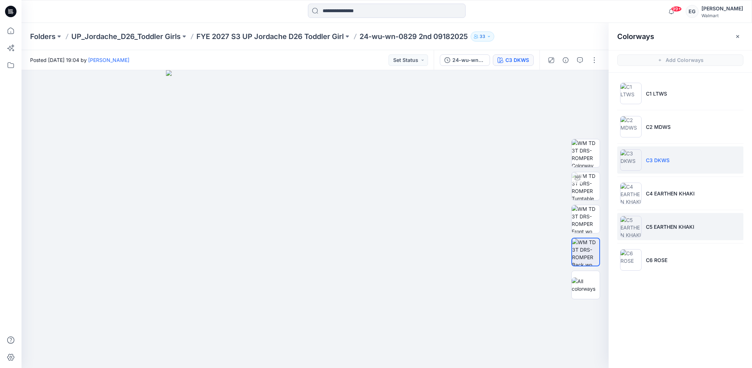
click at [681, 220] on li "C5 EARTHEN KHAKI" at bounding box center [680, 226] width 126 height 27
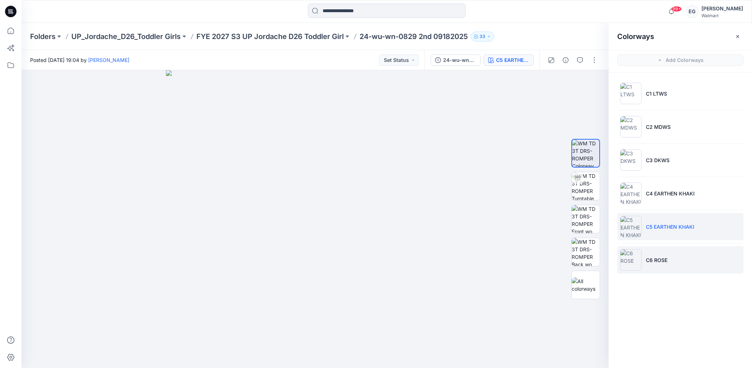
click at [663, 257] on p "C6 ROSE" at bounding box center [657, 261] width 22 height 8
click at [737, 35] on icon "button" at bounding box center [737, 36] width 3 height 3
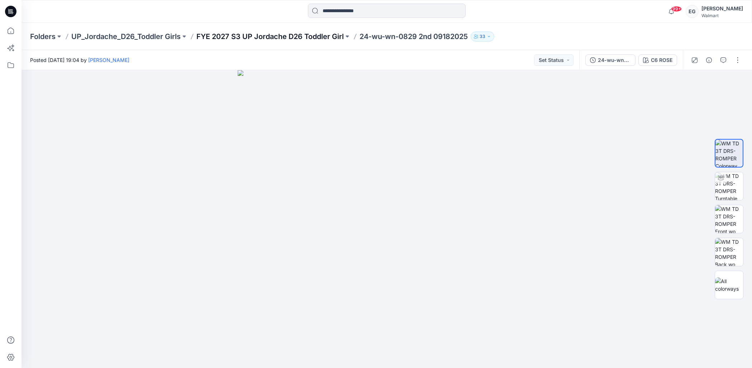
click at [308, 37] on p "FYE 2027 S3 UP Jordache D26 Toddler Girl" at bounding box center [269, 37] width 147 height 10
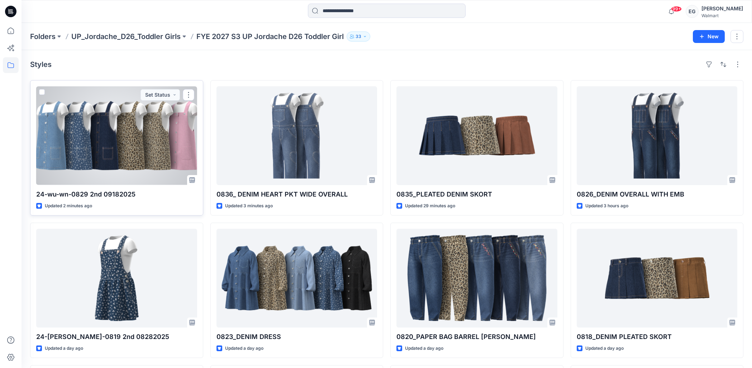
click at [140, 160] on div at bounding box center [116, 135] width 161 height 99
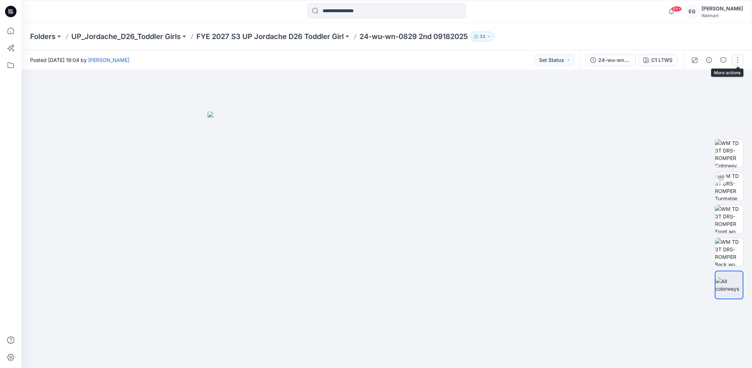
click at [737, 58] on button "button" at bounding box center [737, 59] width 11 height 11
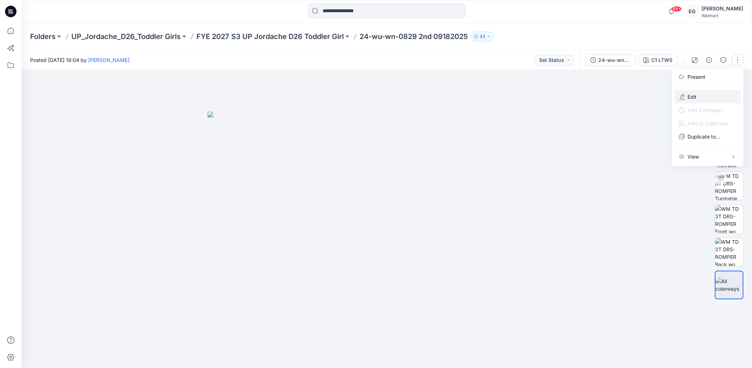
click at [700, 99] on button "Edit" at bounding box center [708, 96] width 66 height 13
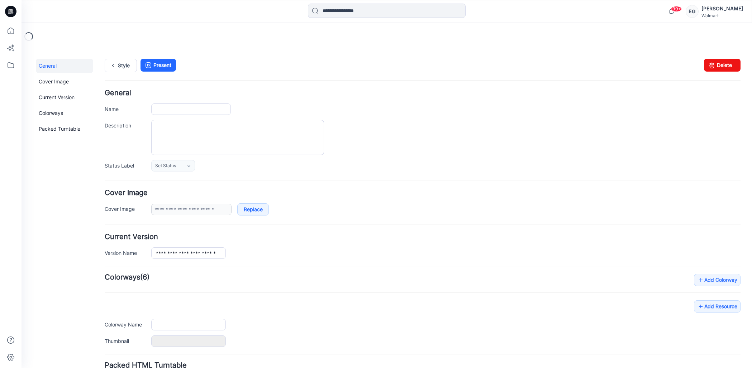
type input "**********"
type input "*******"
type input "**********"
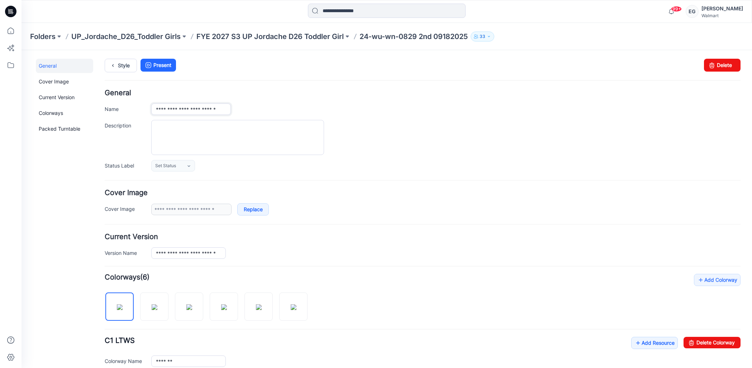
drag, startPoint x: 183, startPoint y: 110, endPoint x: 135, endPoint y: 108, distance: 47.3
click at [135, 108] on div "**********" at bounding box center [423, 109] width 636 height 11
drag, startPoint x: 168, startPoint y: 109, endPoint x: 301, endPoint y: 118, distance: 133.7
click at [297, 119] on div "**********" at bounding box center [423, 131] width 636 height 82
paste input "**********"
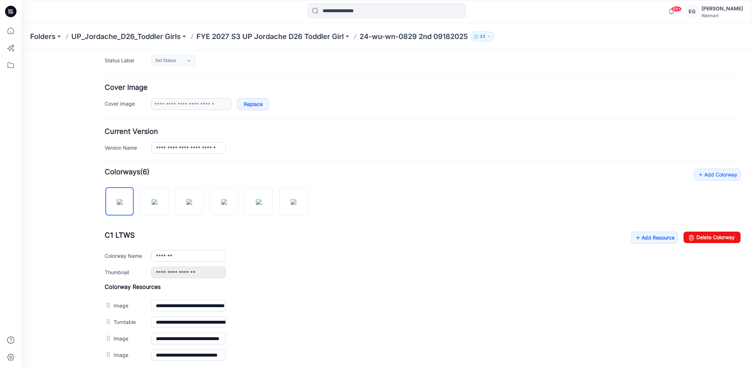
scroll to position [109, 0]
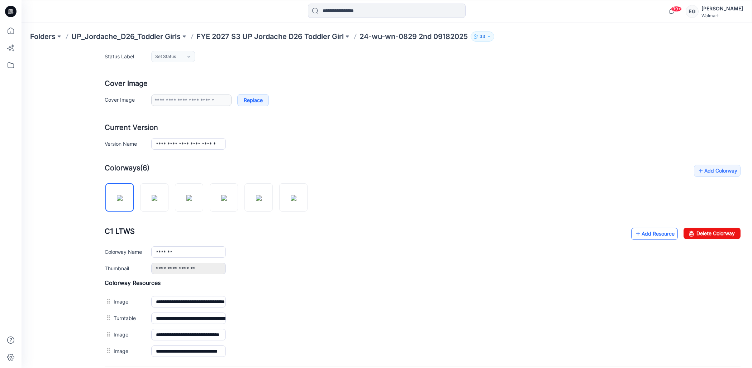
type input "**********"
click at [641, 236] on link "Add Resource" at bounding box center [654, 234] width 47 height 12
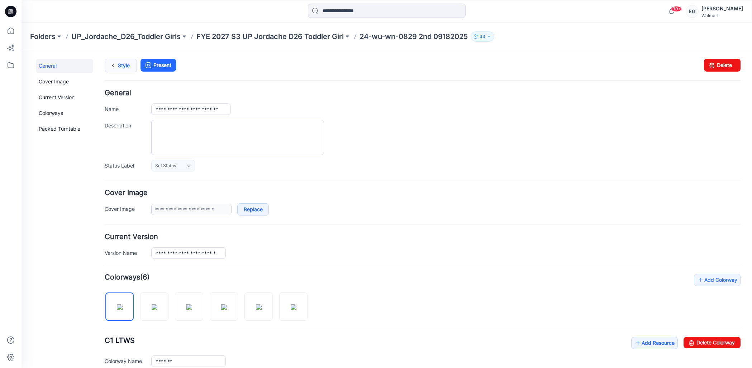
click at [120, 64] on link "Style" at bounding box center [121, 66] width 32 height 14
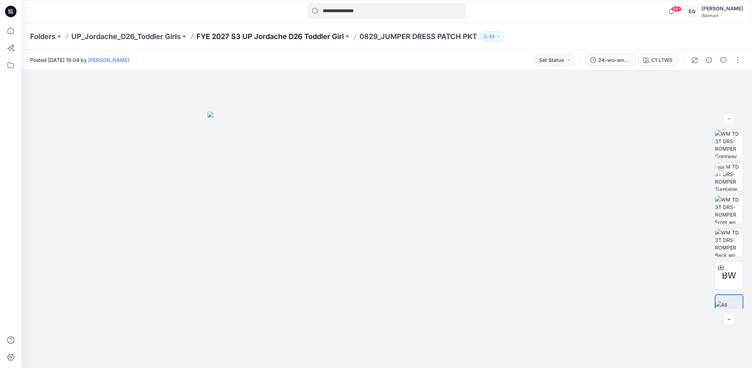
click at [264, 38] on p "FYE 2027 S3 UP Jordache D26 Toddler Girl" at bounding box center [269, 37] width 147 height 10
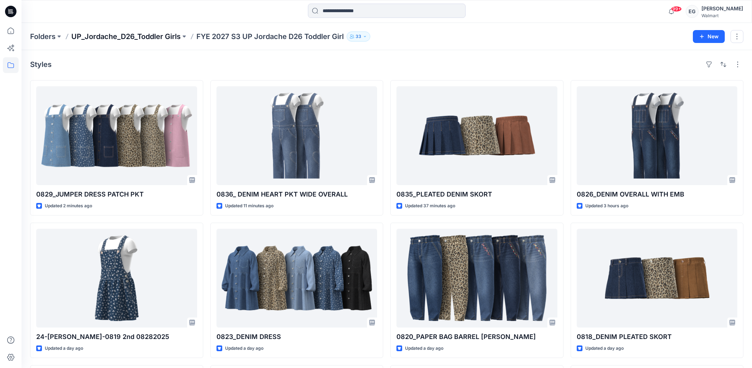
click at [170, 38] on p "UP_Jordache_D26_Toddler Girls" at bounding box center [125, 37] width 109 height 10
